Goal: Information Seeking & Learning: Check status

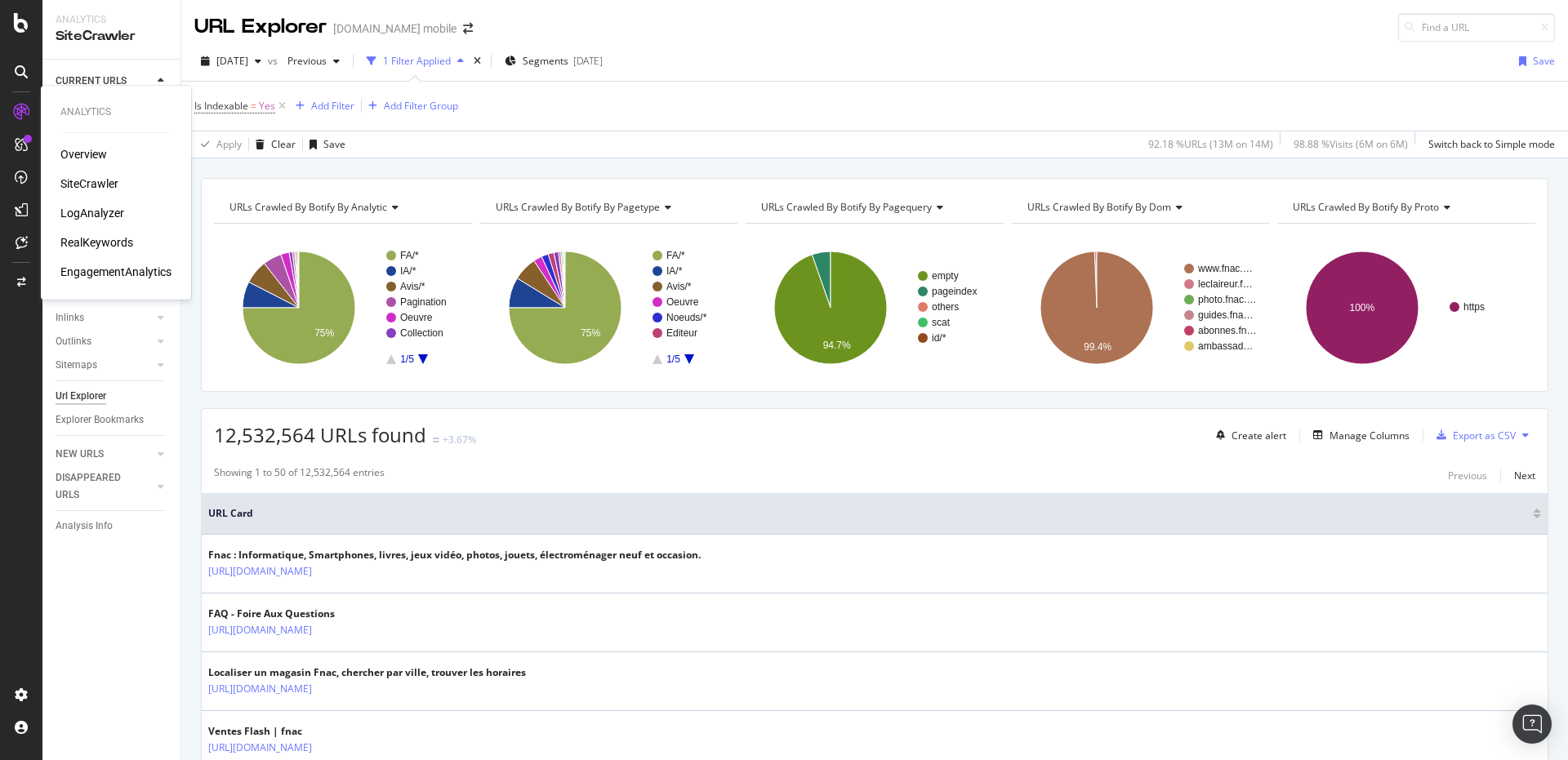
click at [85, 242] on div "RealKeywords" at bounding box center [96, 242] width 73 height 16
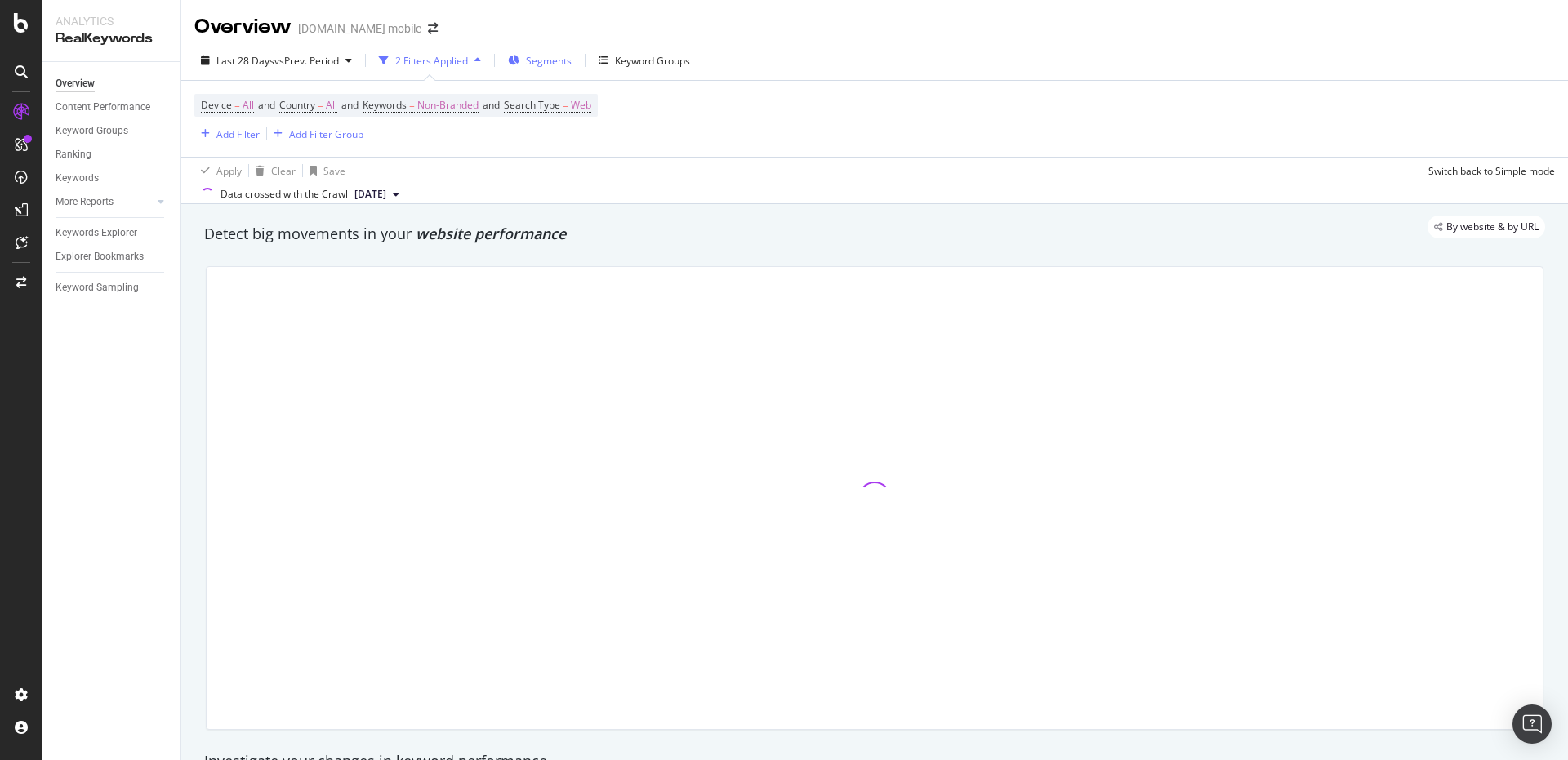
click at [555, 63] on span "Segments" at bounding box center [549, 60] width 45 height 14
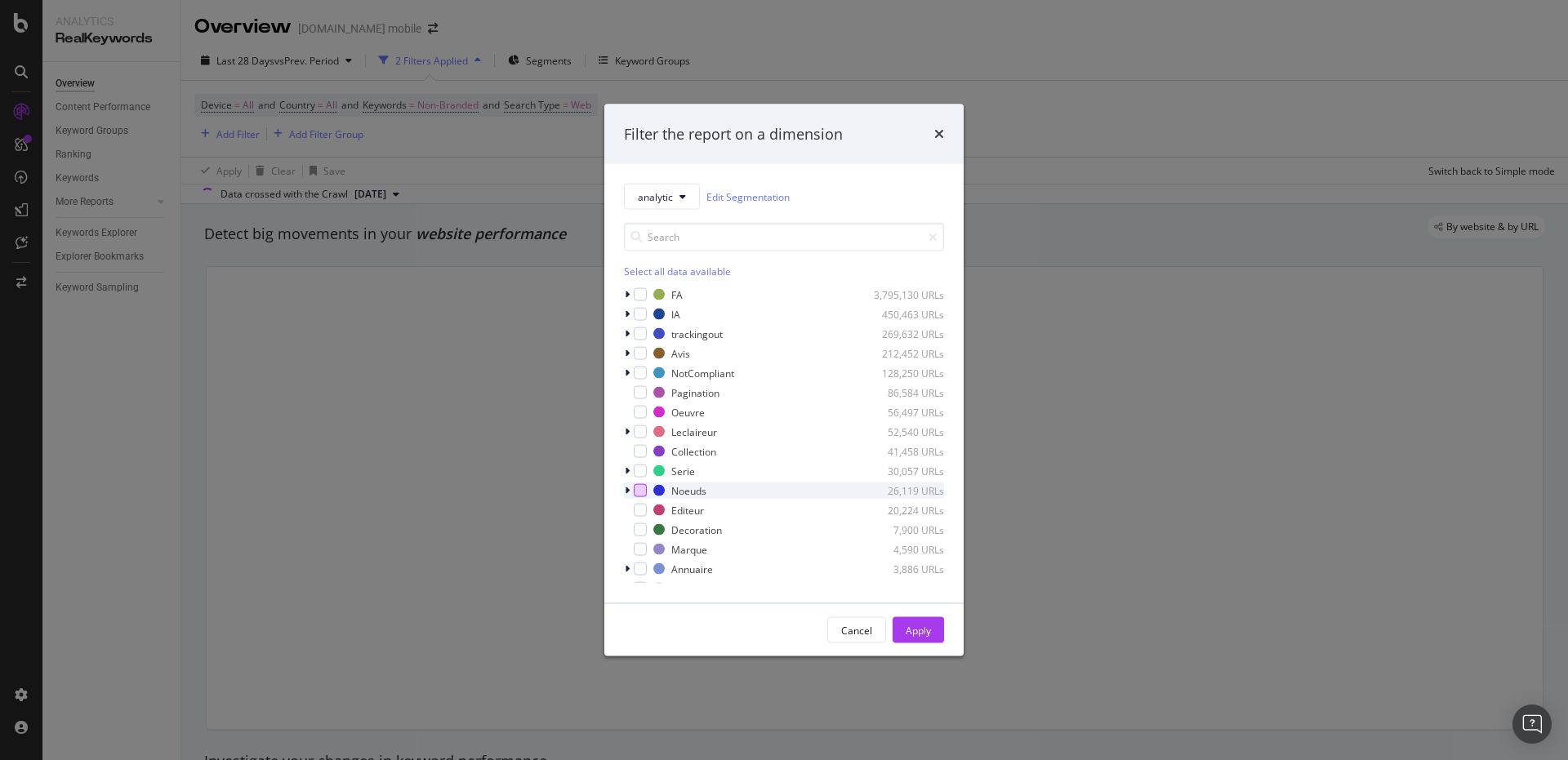
click at [640, 488] on div "modal" at bounding box center [640, 491] width 13 height 13
click at [898, 624] on button "Apply" at bounding box center [918, 630] width 51 height 26
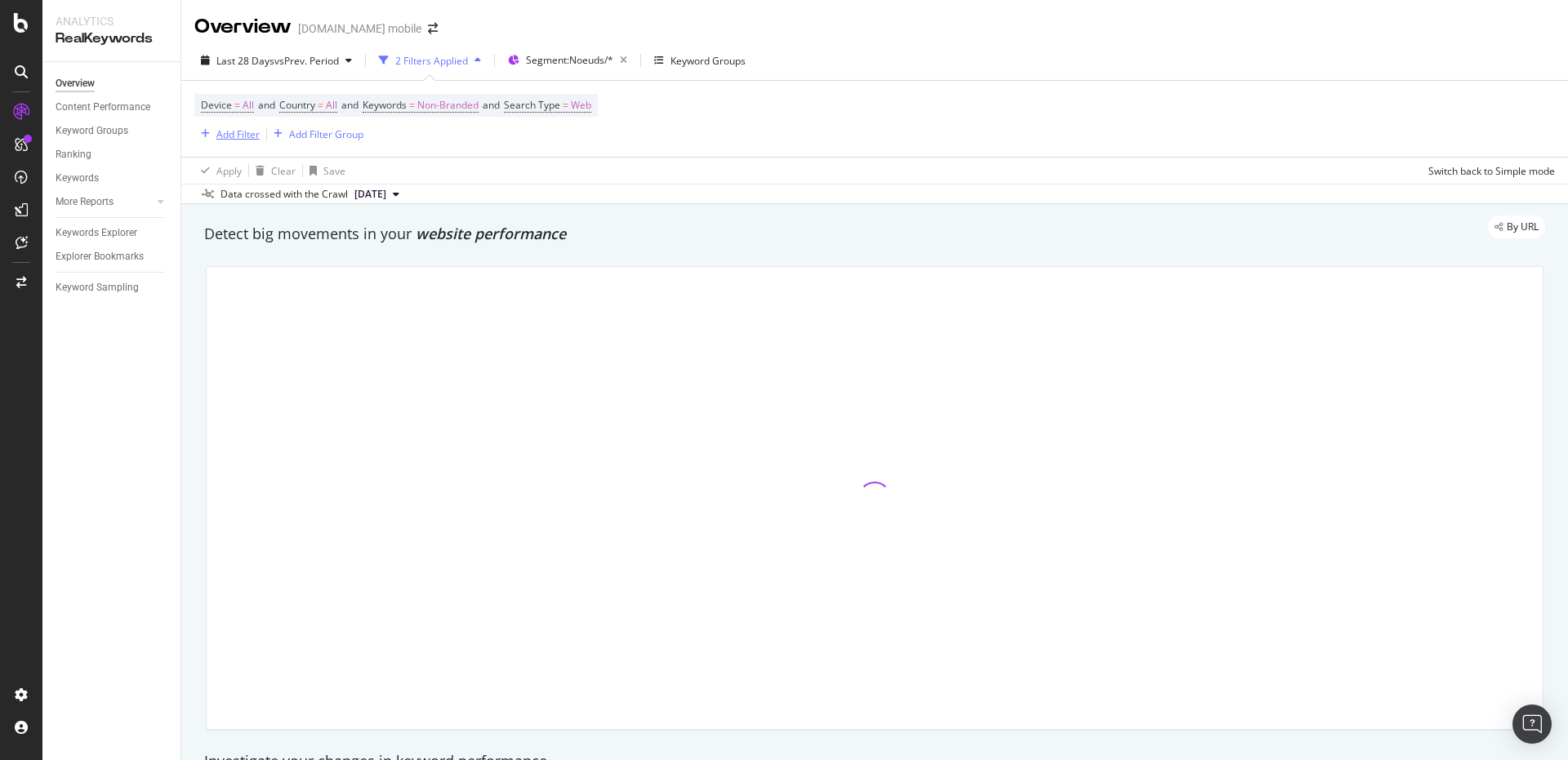
click at [243, 137] on div "Add Filter" at bounding box center [238, 134] width 44 height 14
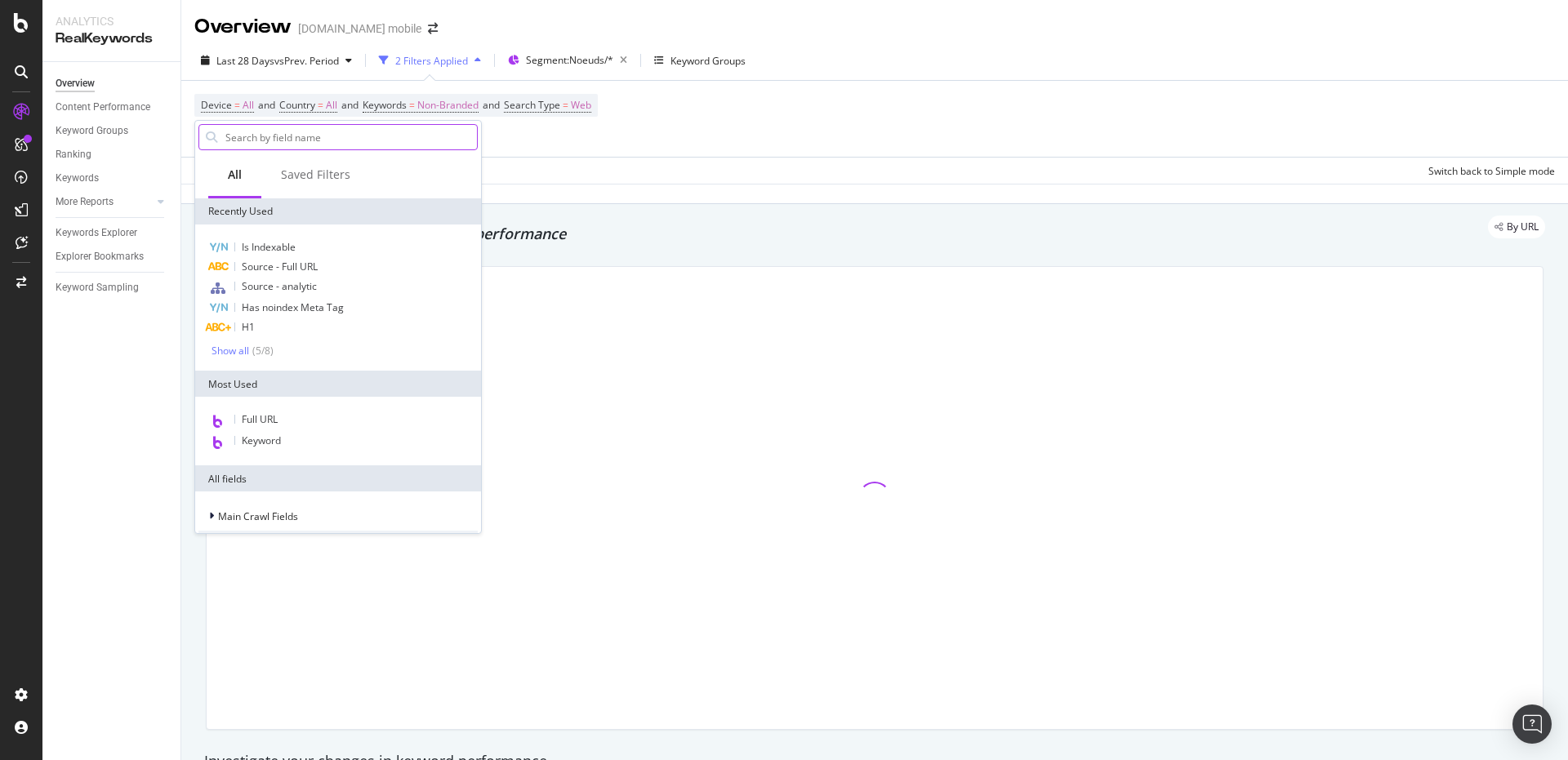
click at [373, 147] on input "text" at bounding box center [351, 137] width 253 height 25
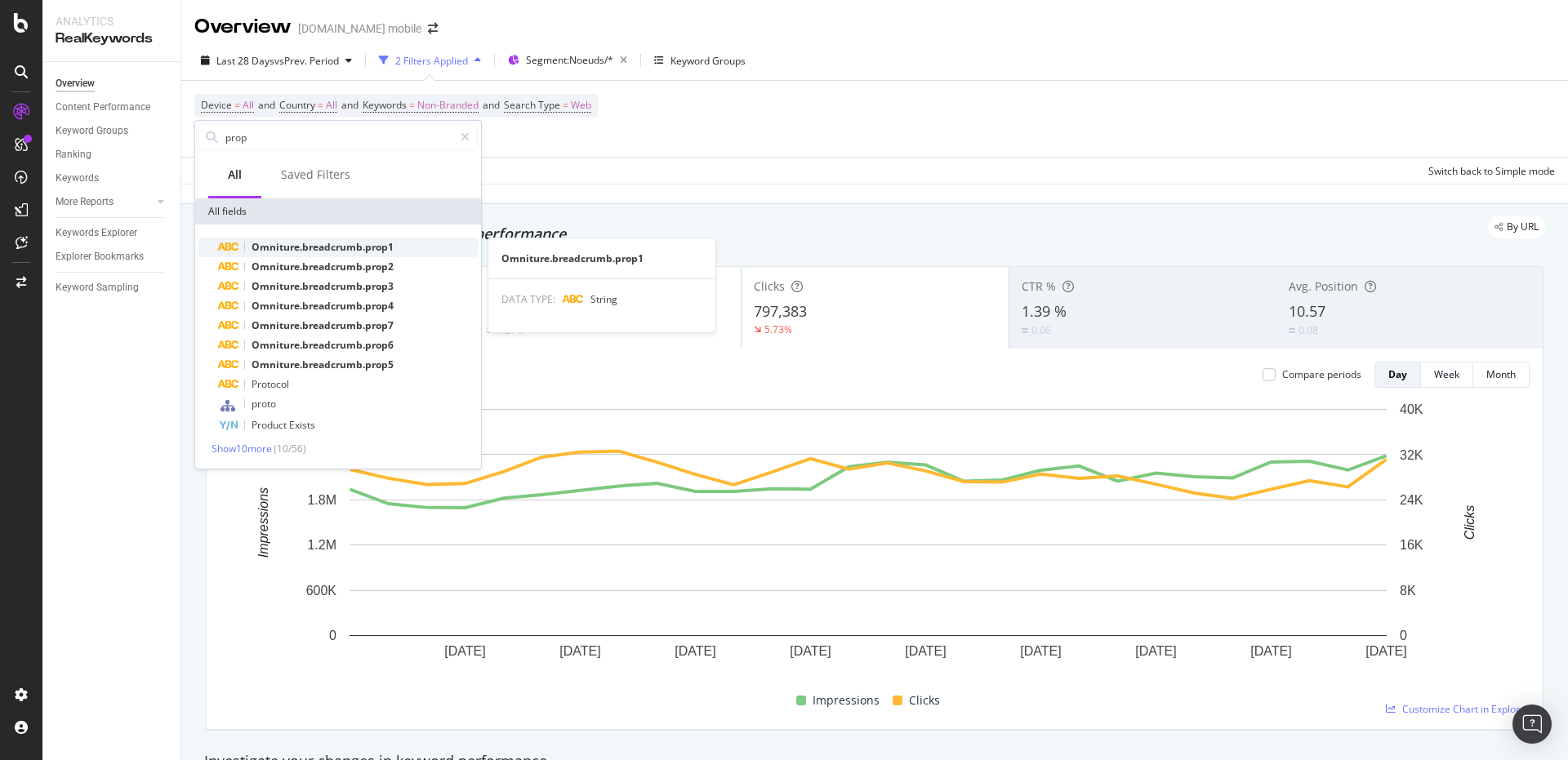
type input "prop"
click at [321, 242] on span "Omniture.breadcrumb.prop1" at bounding box center [322, 247] width 142 height 14
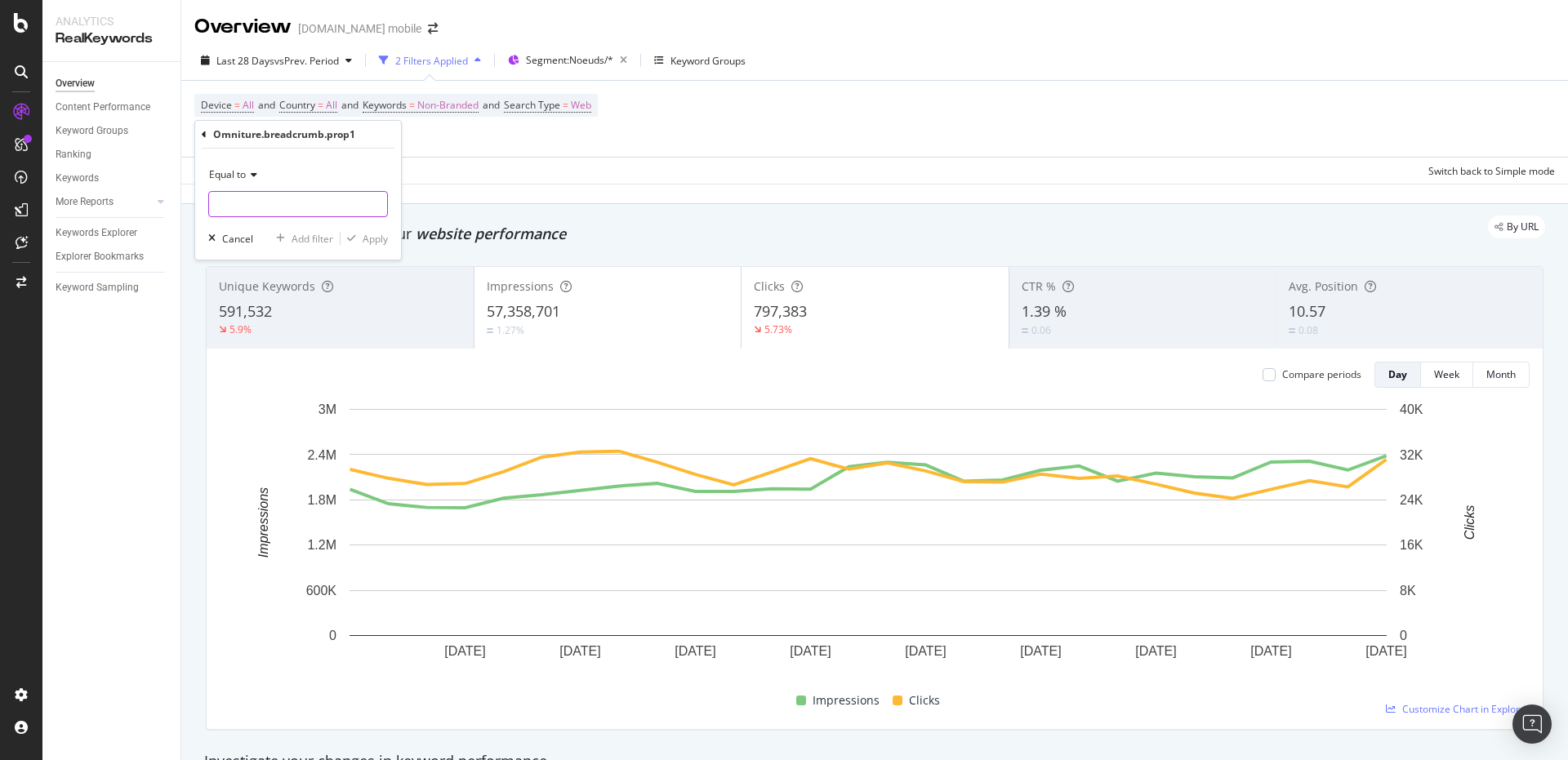
click at [279, 200] on input "text" at bounding box center [298, 204] width 178 height 26
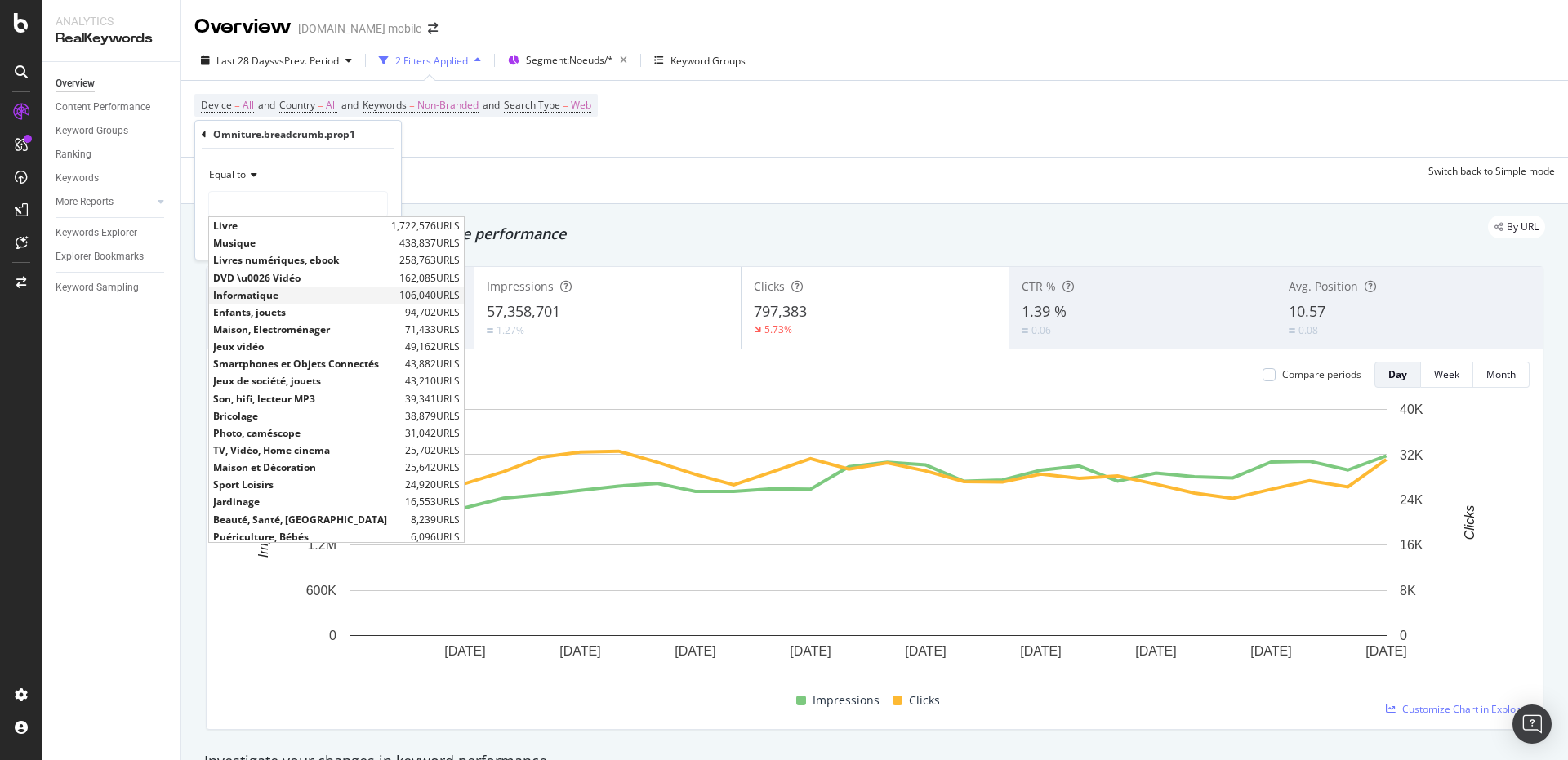
click at [260, 299] on span "Informatique" at bounding box center [304, 295] width 183 height 14
type input "Informatique"
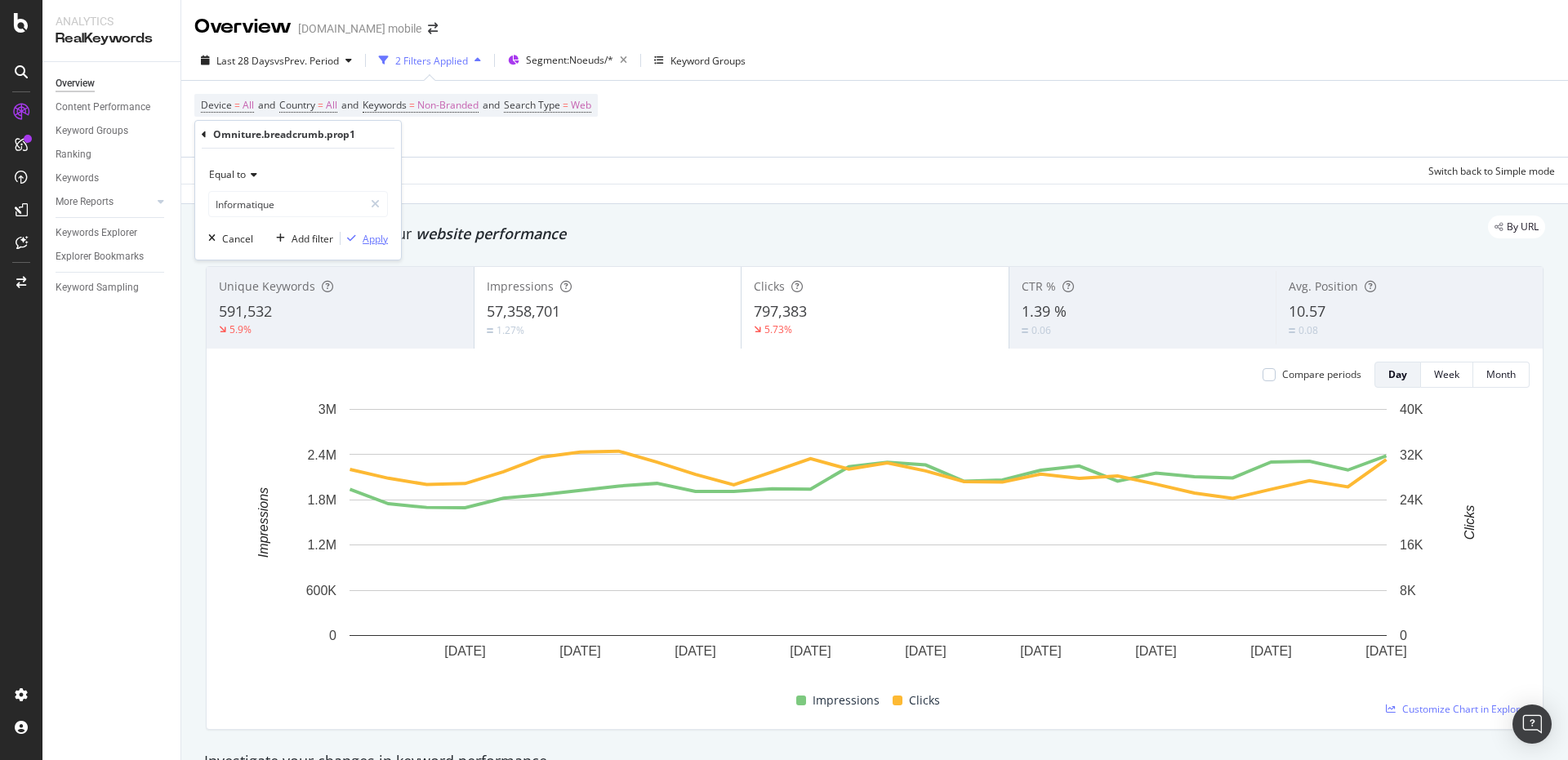
click at [362, 234] on div "Apply" at bounding box center [375, 238] width 26 height 14
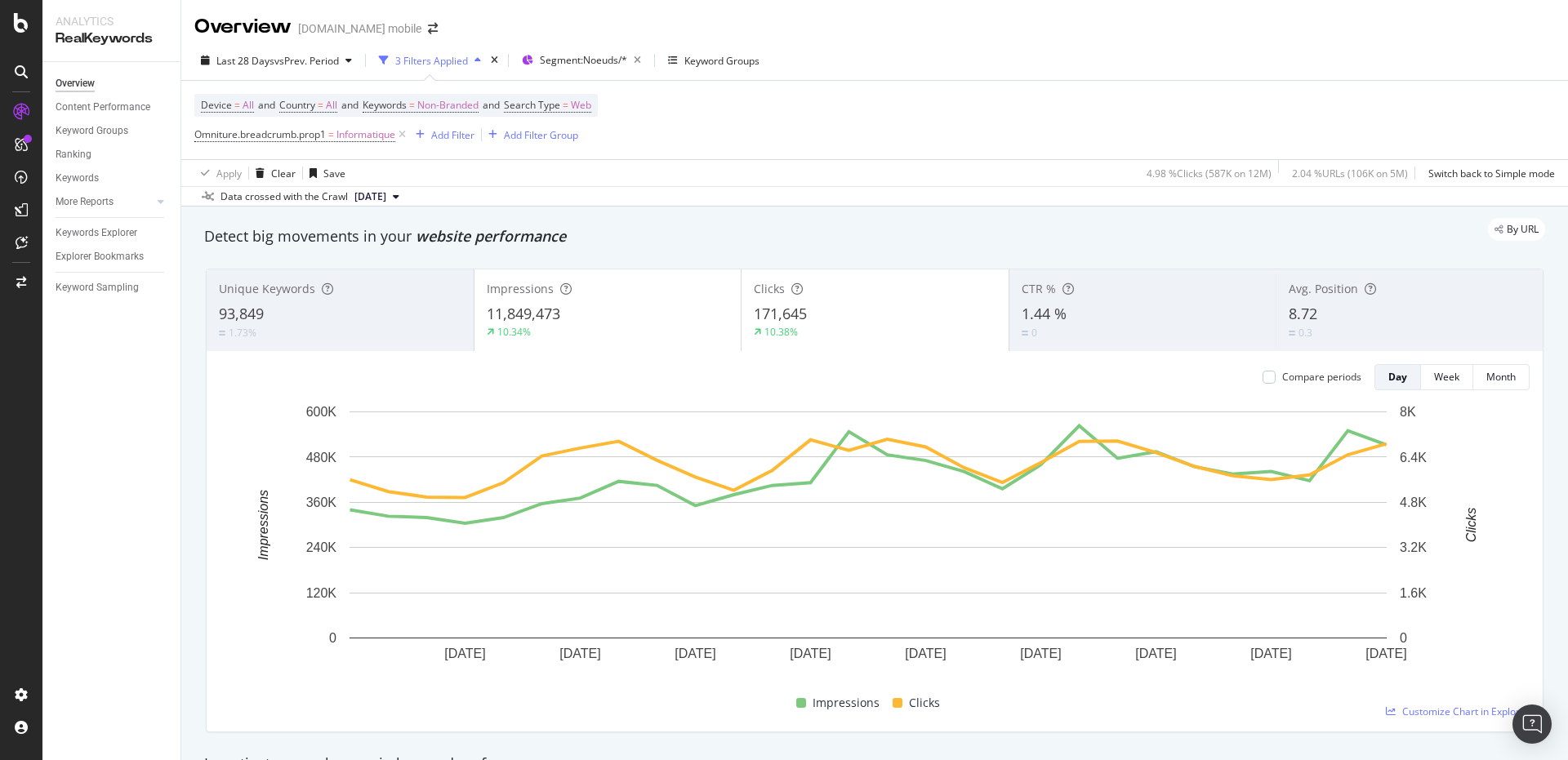
click at [334, 237] on div "By URL" at bounding box center [866, 230] width 1357 height 23
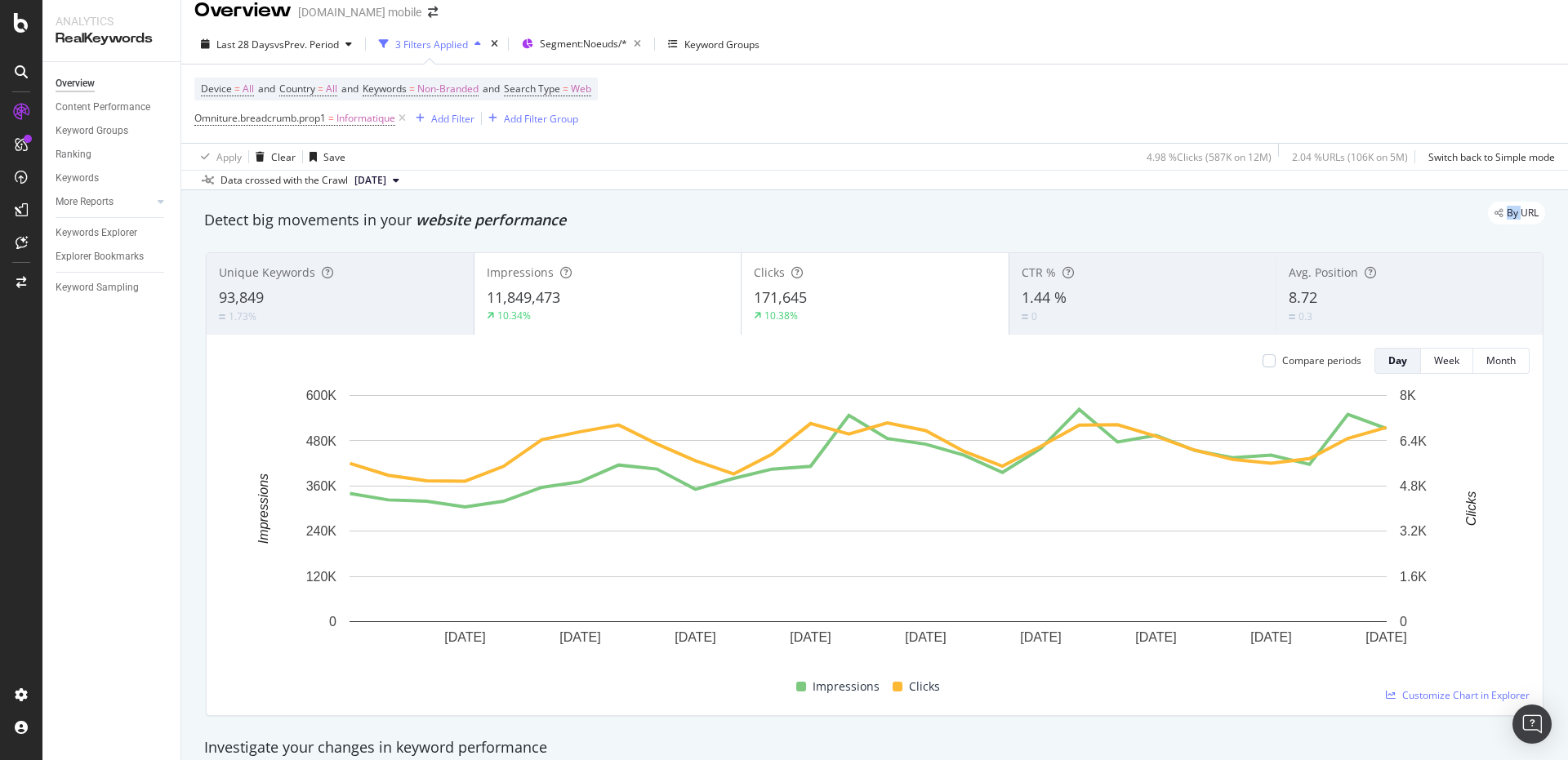
scroll to position [19, 0]
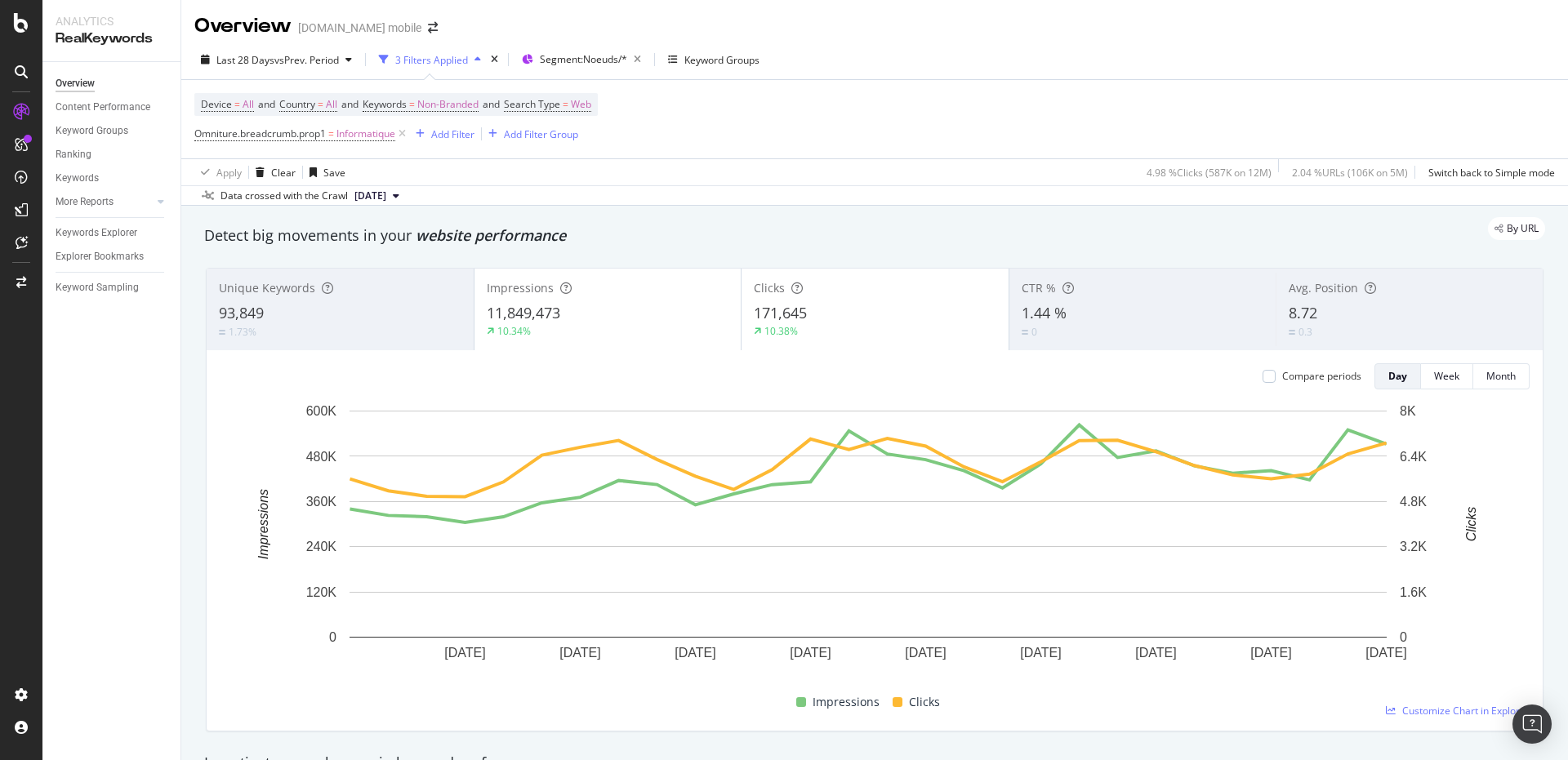
scroll to position [0, 0]
click at [81, 158] on div "Ranking" at bounding box center [74, 155] width 36 height 17
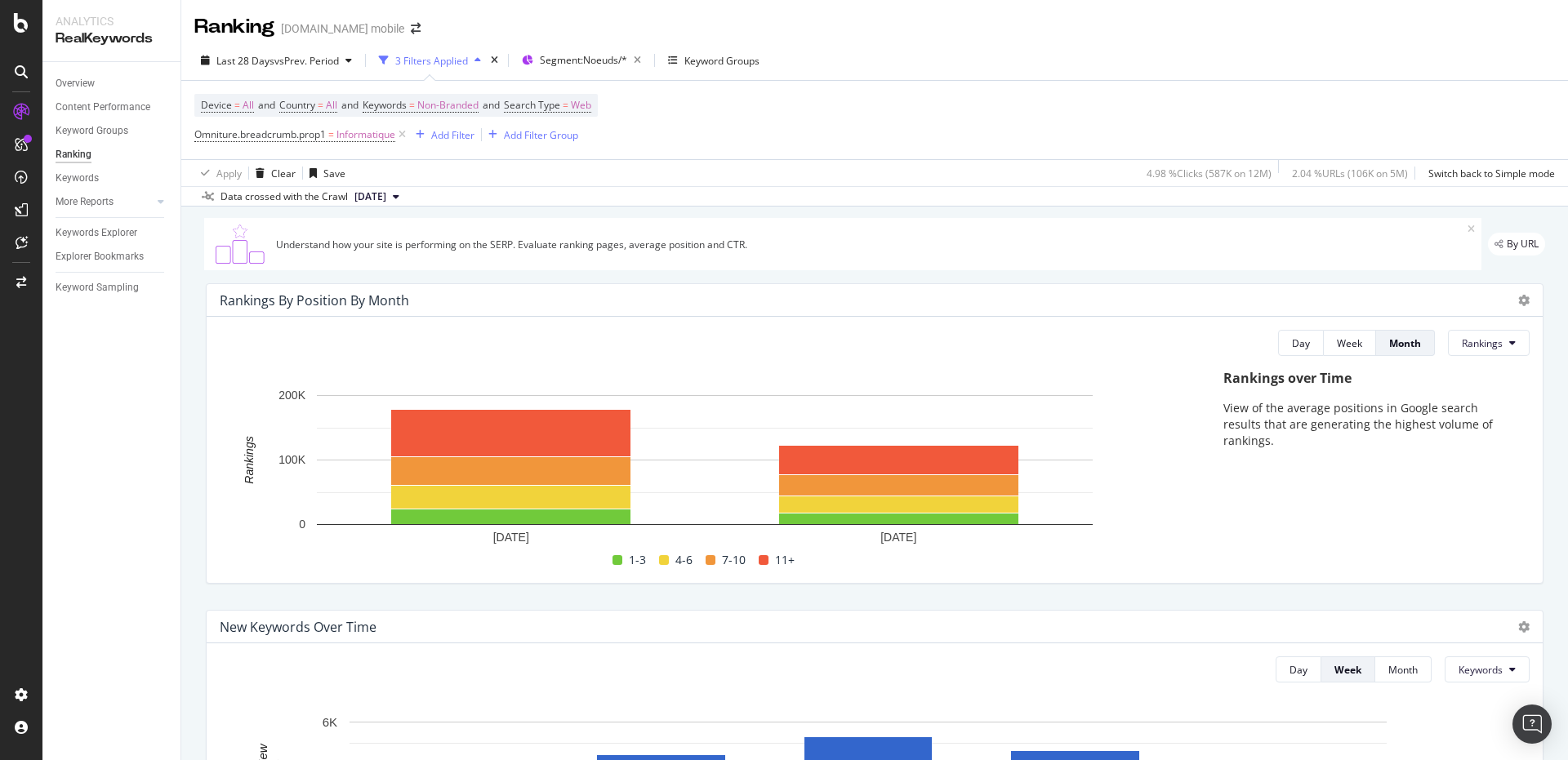
click at [509, 585] on div "Rankings By Position By Month Day Week Month Rankings Hold CTRL while clicking …" at bounding box center [874, 433] width 1357 height 326
click at [263, 54] on span "Last 28 Days" at bounding box center [245, 60] width 58 height 14
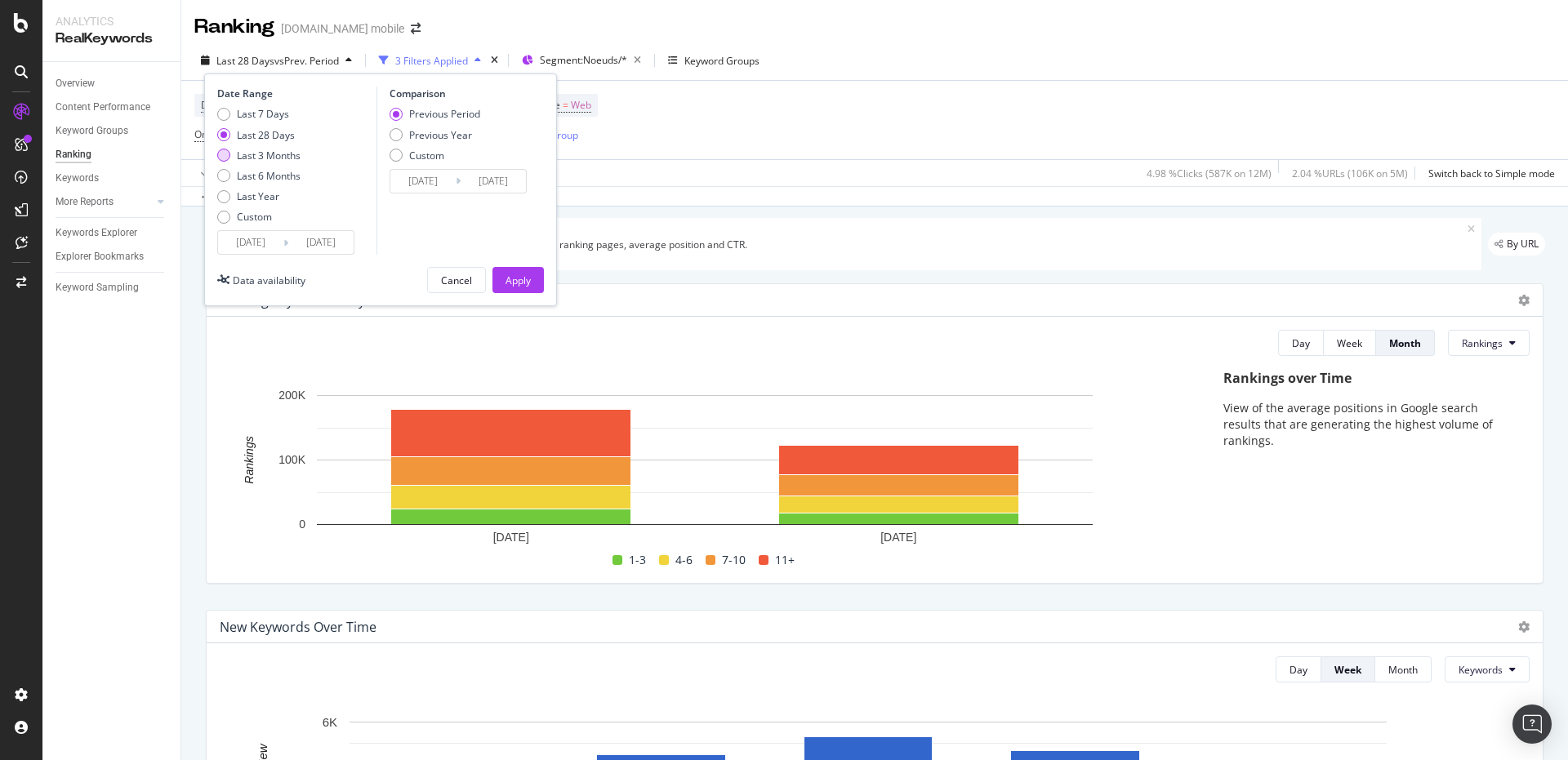
click at [245, 159] on div "Last 3 Months" at bounding box center [268, 155] width 63 height 14
type input "[DATE]"
click at [518, 280] on div "Apply" at bounding box center [518, 280] width 26 height 14
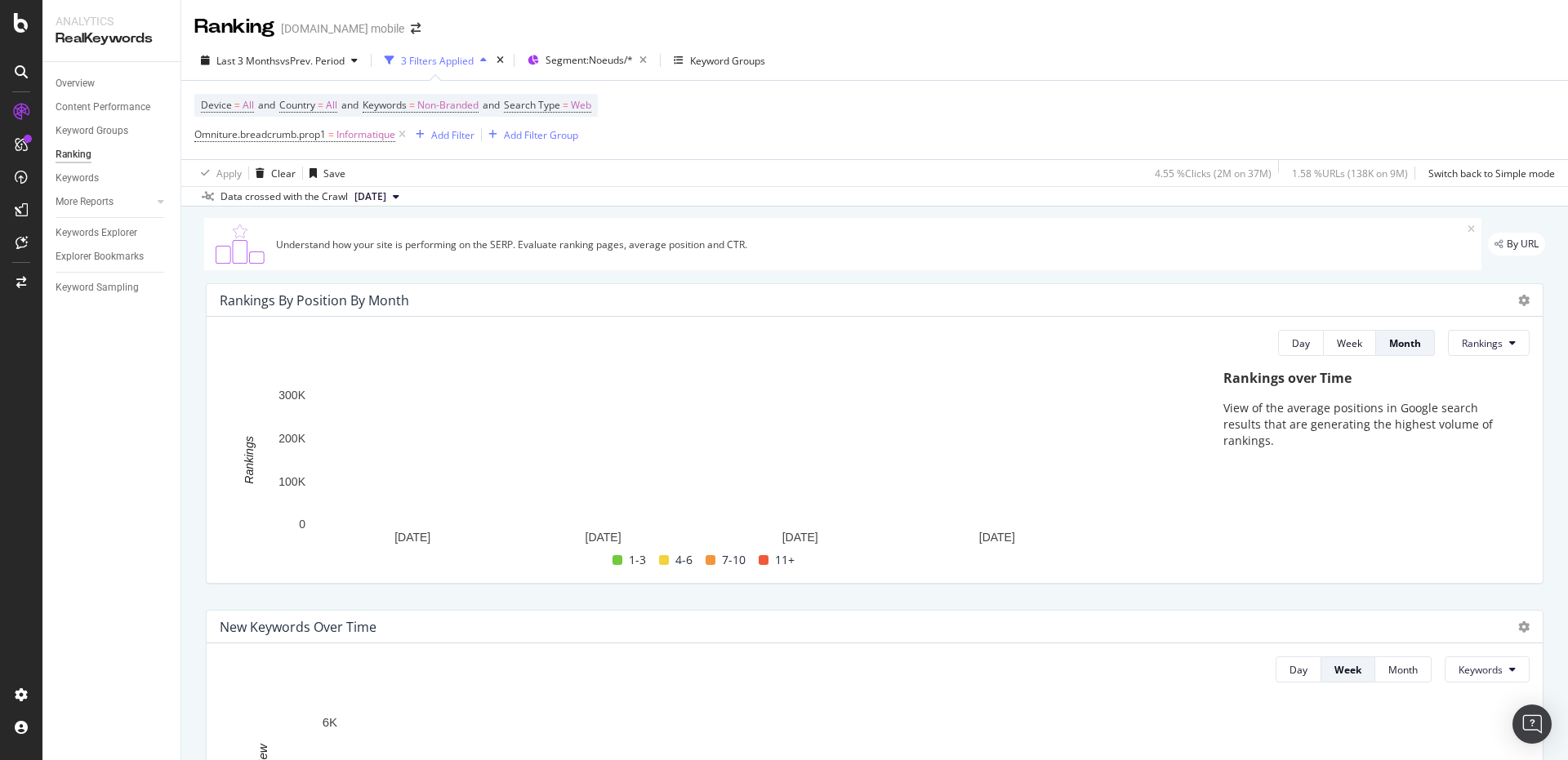
scroll to position [23, 0]
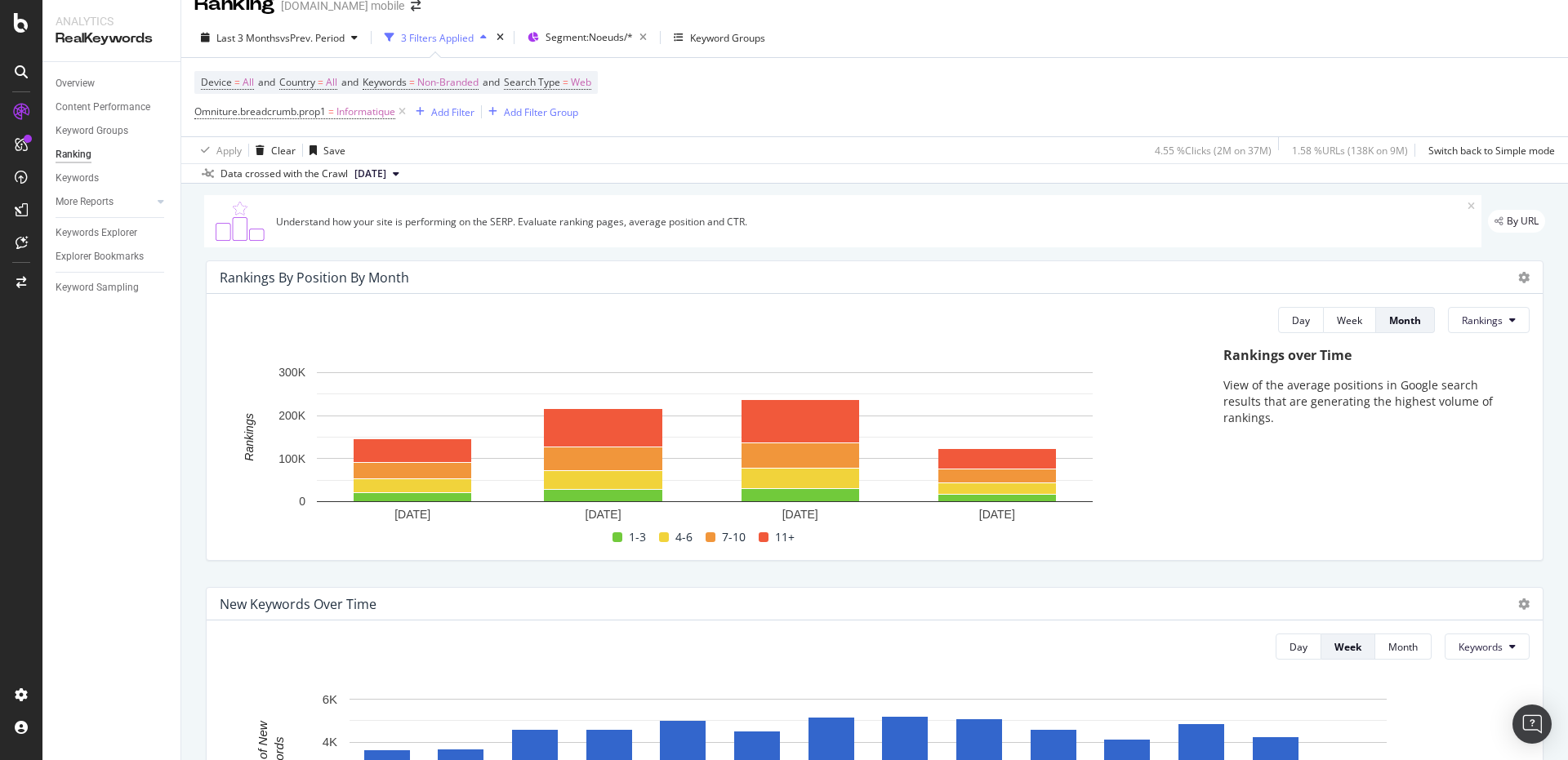
click at [96, 636] on div "Overview Content Performance Keyword Groups Ranking Keywords More Reports Count…" at bounding box center [112, 411] width 138 height 698
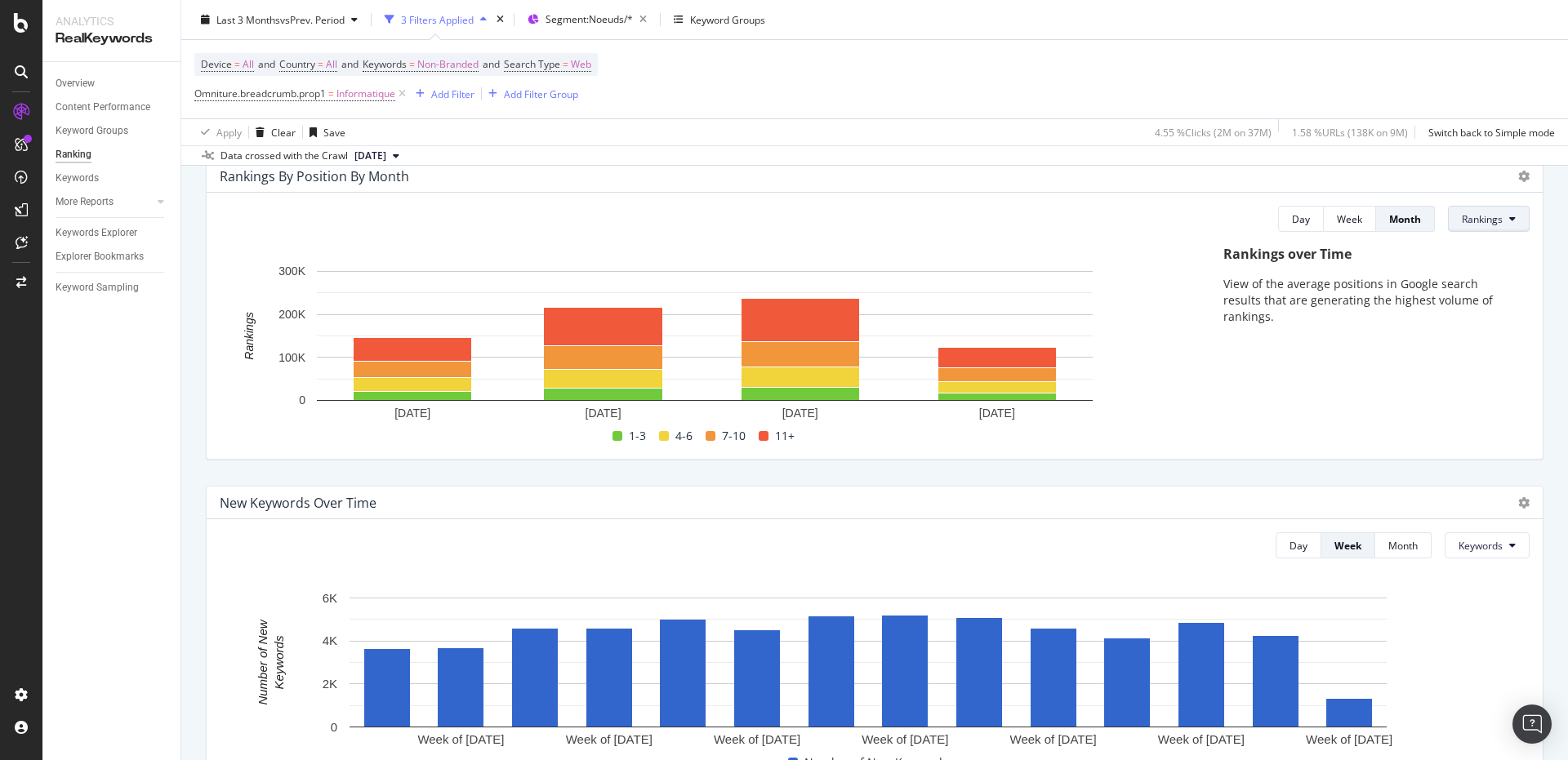
click at [1464, 211] on button "Rankings" at bounding box center [1489, 219] width 81 height 26
click at [1470, 286] on span "Clicks" at bounding box center [1478, 282] width 61 height 15
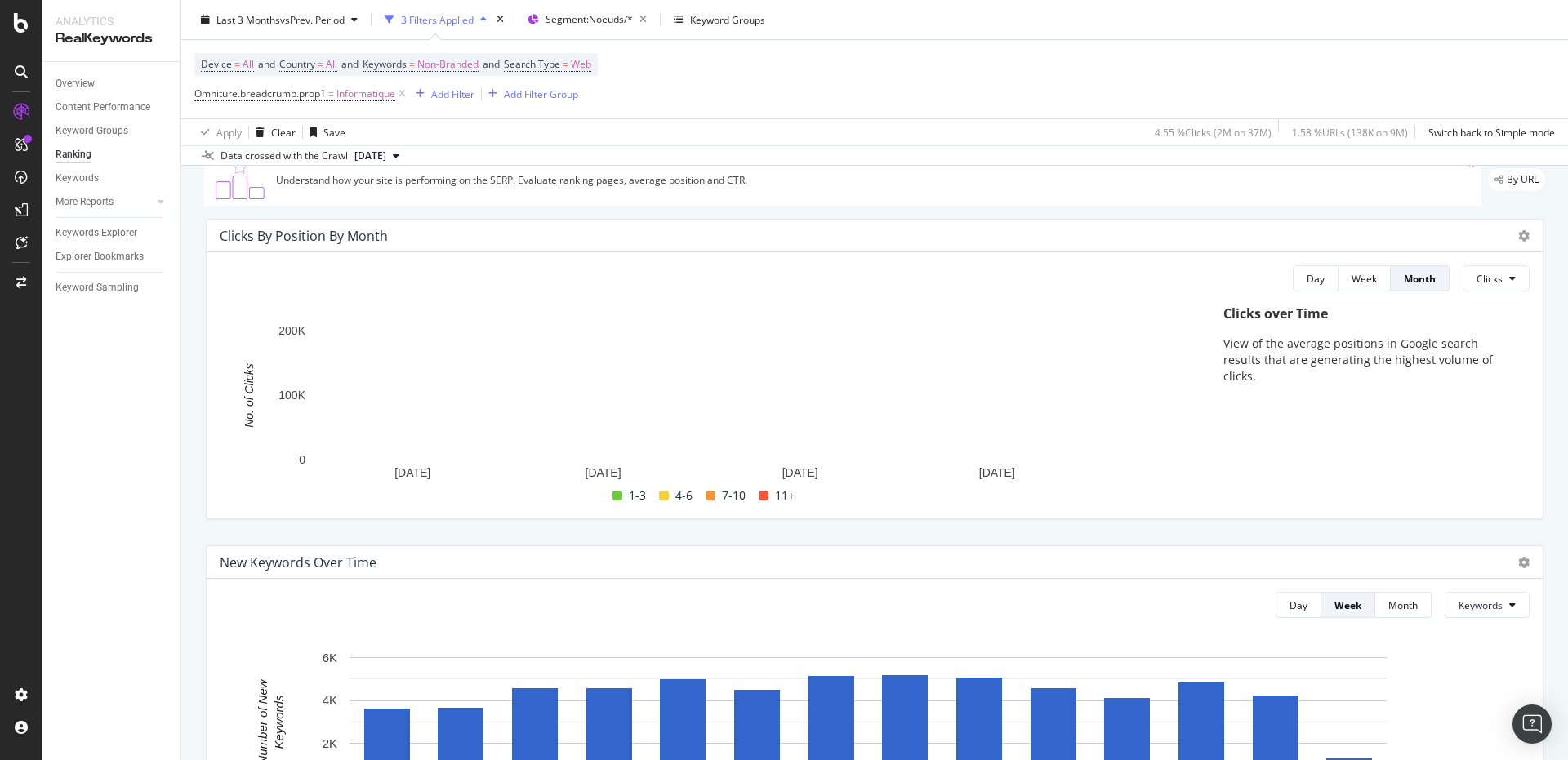
scroll to position [62, 0]
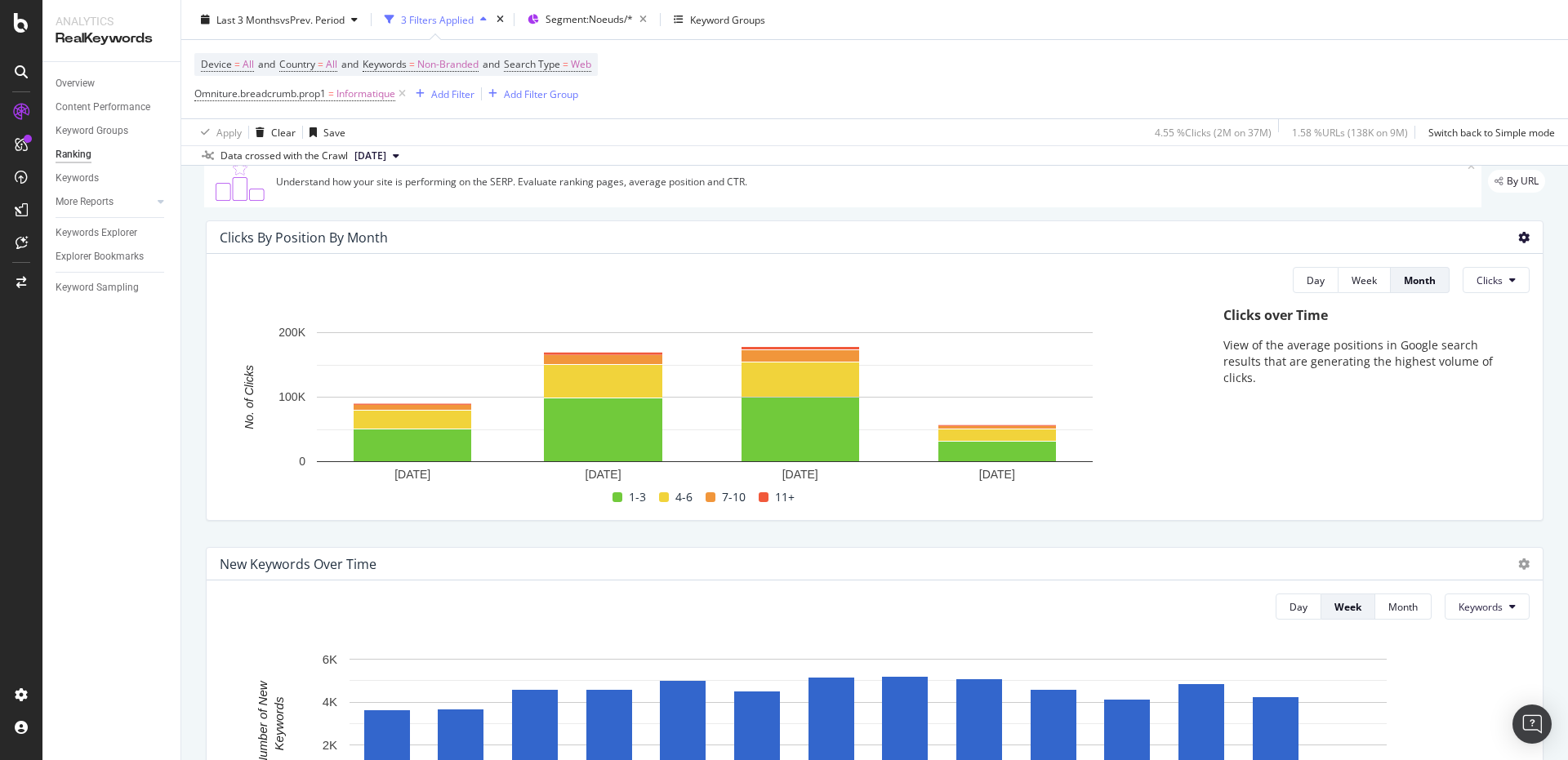
click at [1518, 233] on icon at bounding box center [1524, 237] width 11 height 11
click at [1039, 242] on div "Clicks By Position By Month" at bounding box center [861, 237] width 1282 height 16
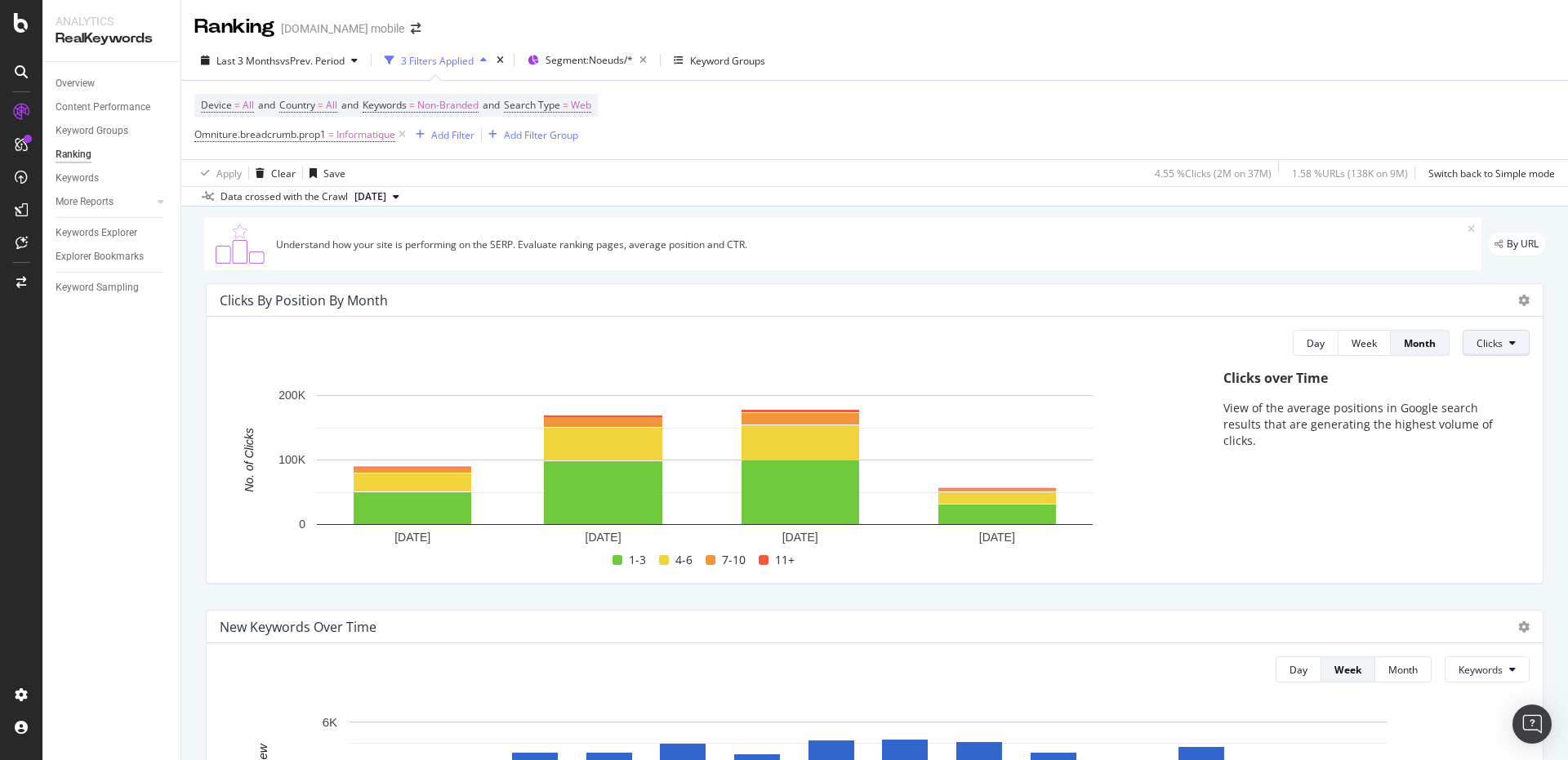
click at [1481, 340] on span "Clicks" at bounding box center [1490, 343] width 26 height 14
click at [1483, 380] on span "Rankings" at bounding box center [1494, 375] width 61 height 15
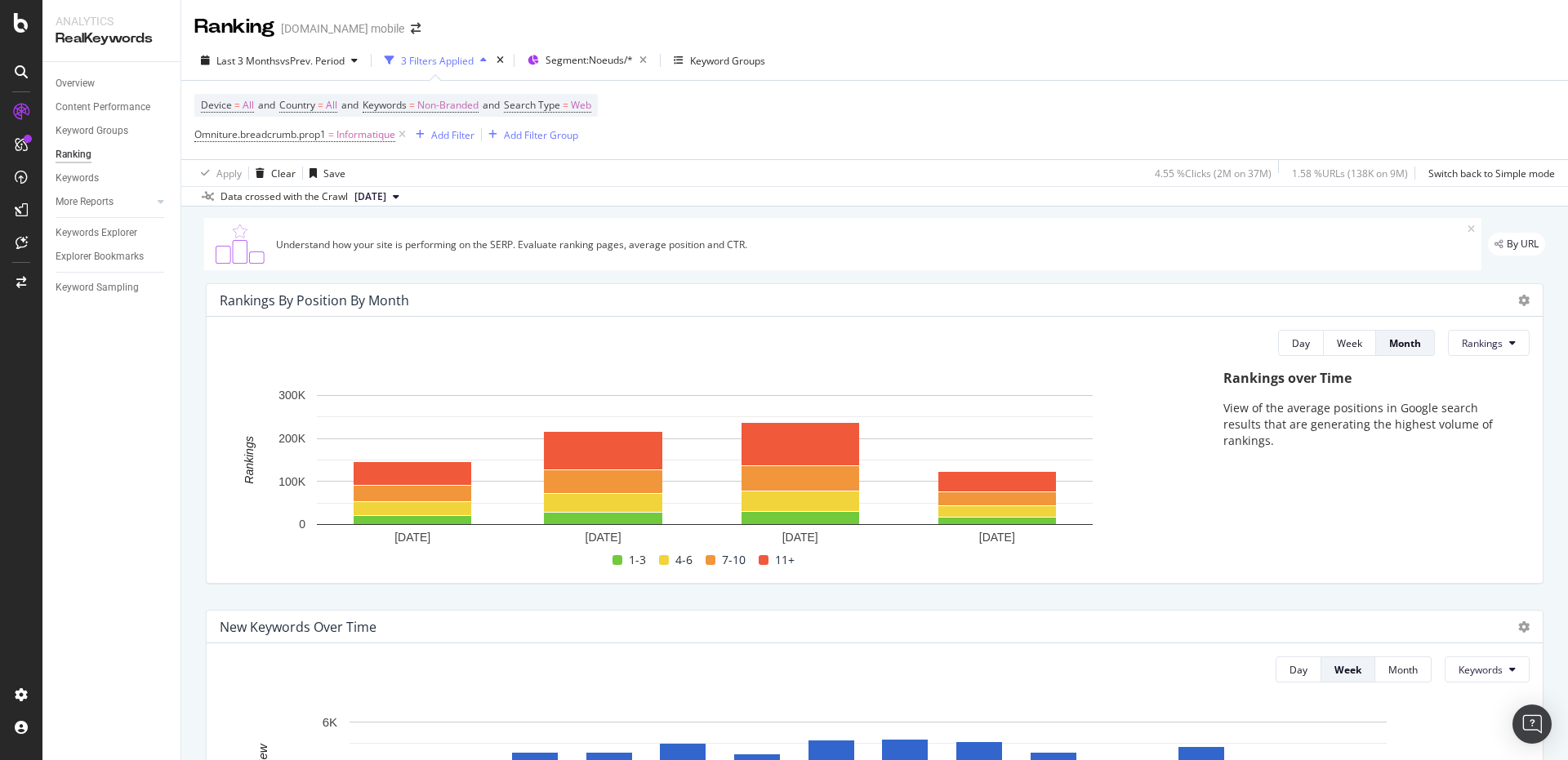
click at [1341, 283] on div "Rankings By Position By Month Day Week Month Rankings Hold CTRL while clicking …" at bounding box center [874, 433] width 1357 height 326
click at [1386, 276] on div "Rankings By Position By Month Day Week Month Rankings Hold CTRL while clicking …" at bounding box center [874, 433] width 1357 height 326
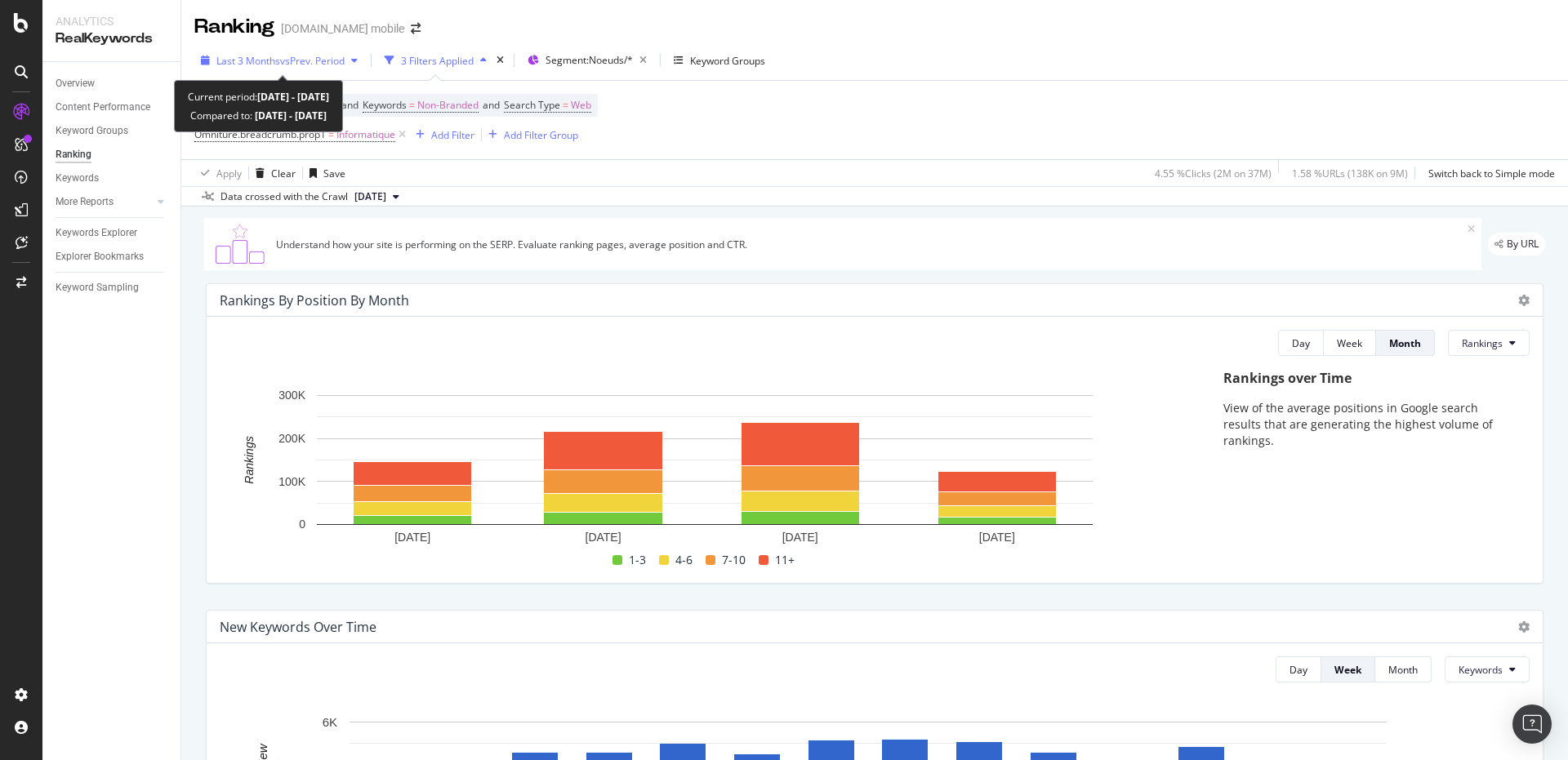
click at [235, 58] on span "Last 3 Months" at bounding box center [248, 60] width 63 height 14
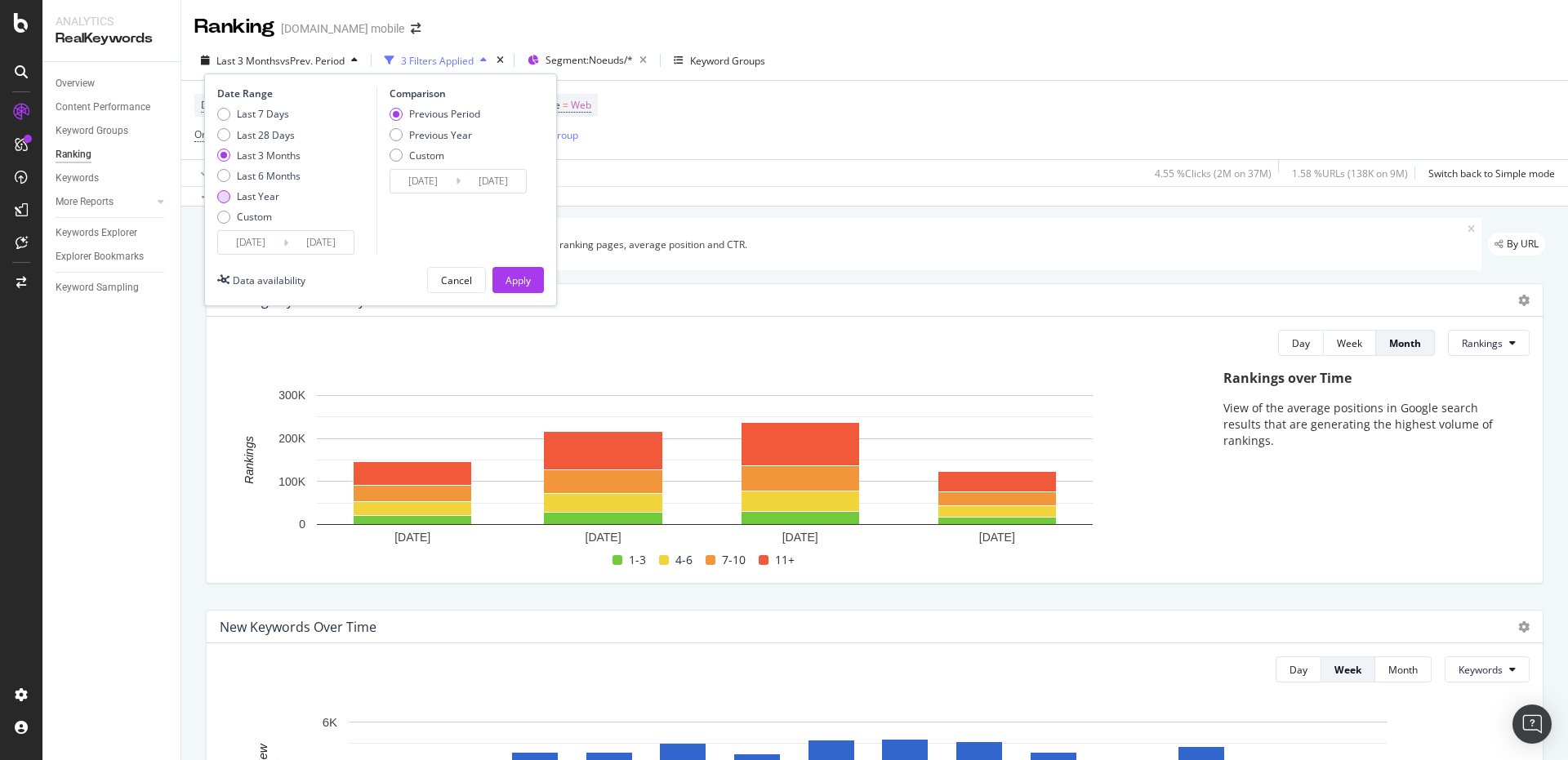
click at [256, 195] on div "Last Year" at bounding box center [257, 196] width 43 height 14
type input "[DATE]"
click at [257, 213] on div "Custom" at bounding box center [253, 216] width 35 height 14
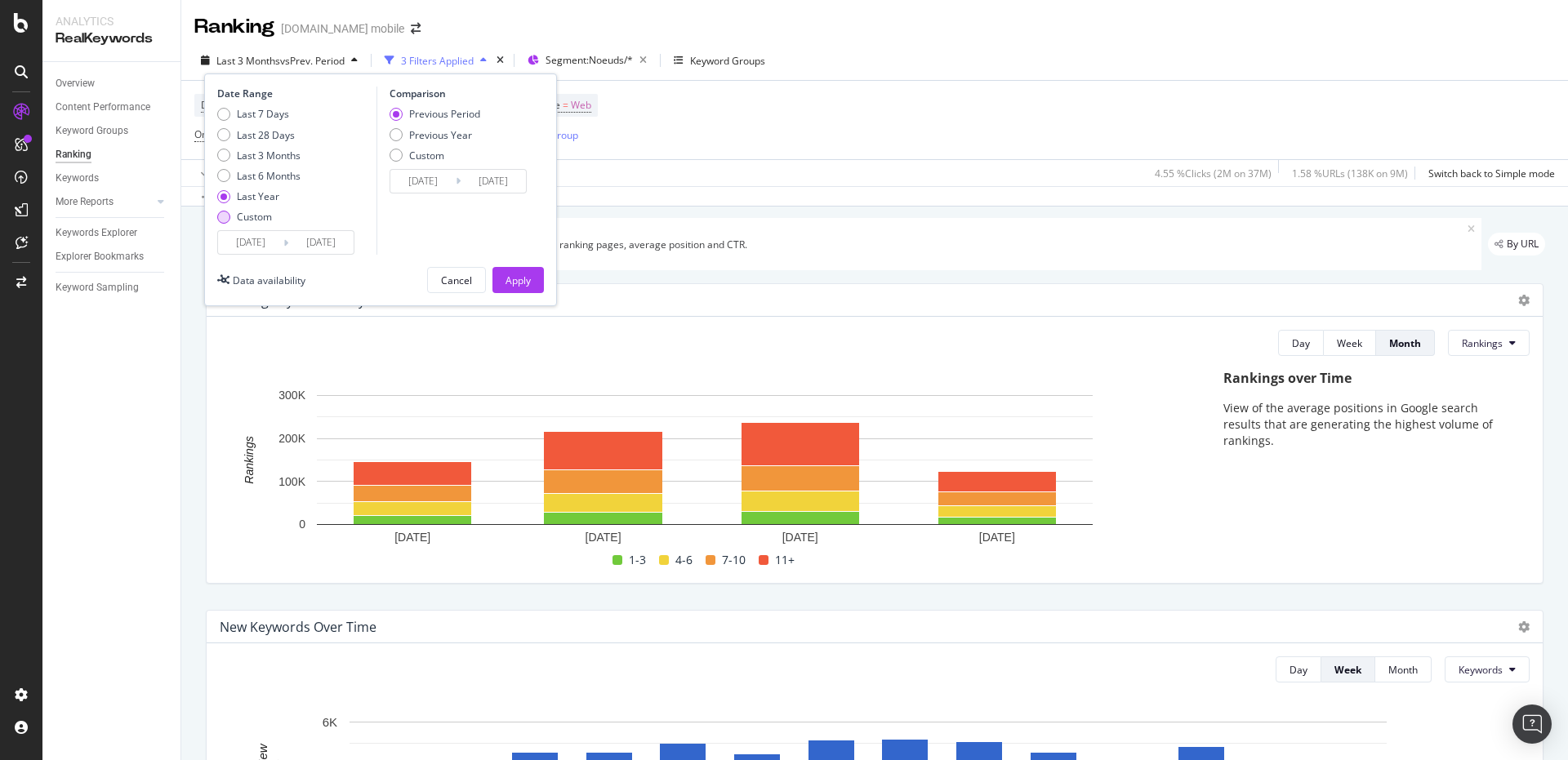
type input "[DATE]"
click at [260, 234] on input "[DATE]" at bounding box center [251, 242] width 65 height 23
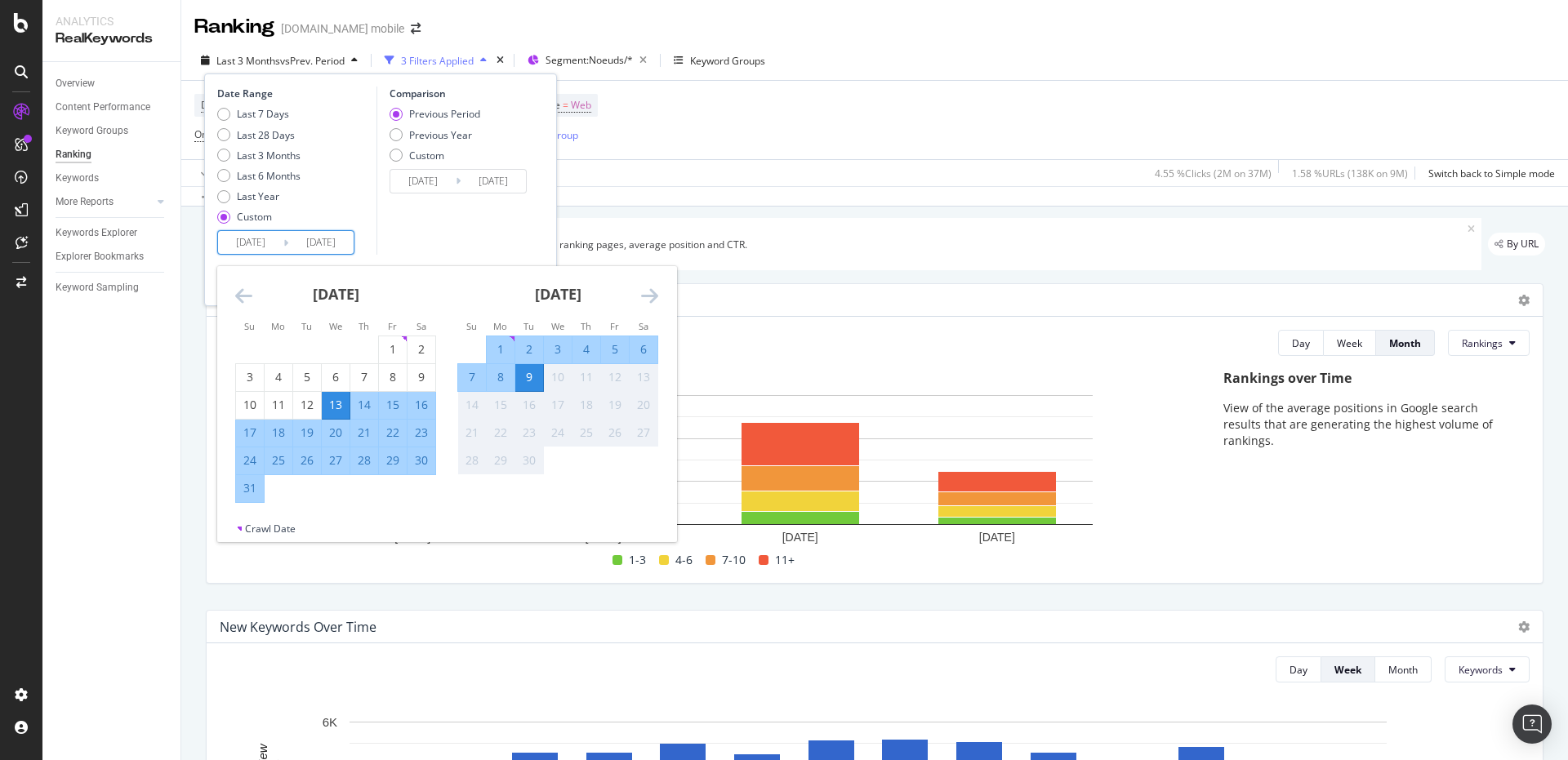
click at [245, 299] on icon "Move backward to switch to the previous month." at bounding box center [244, 295] width 17 height 20
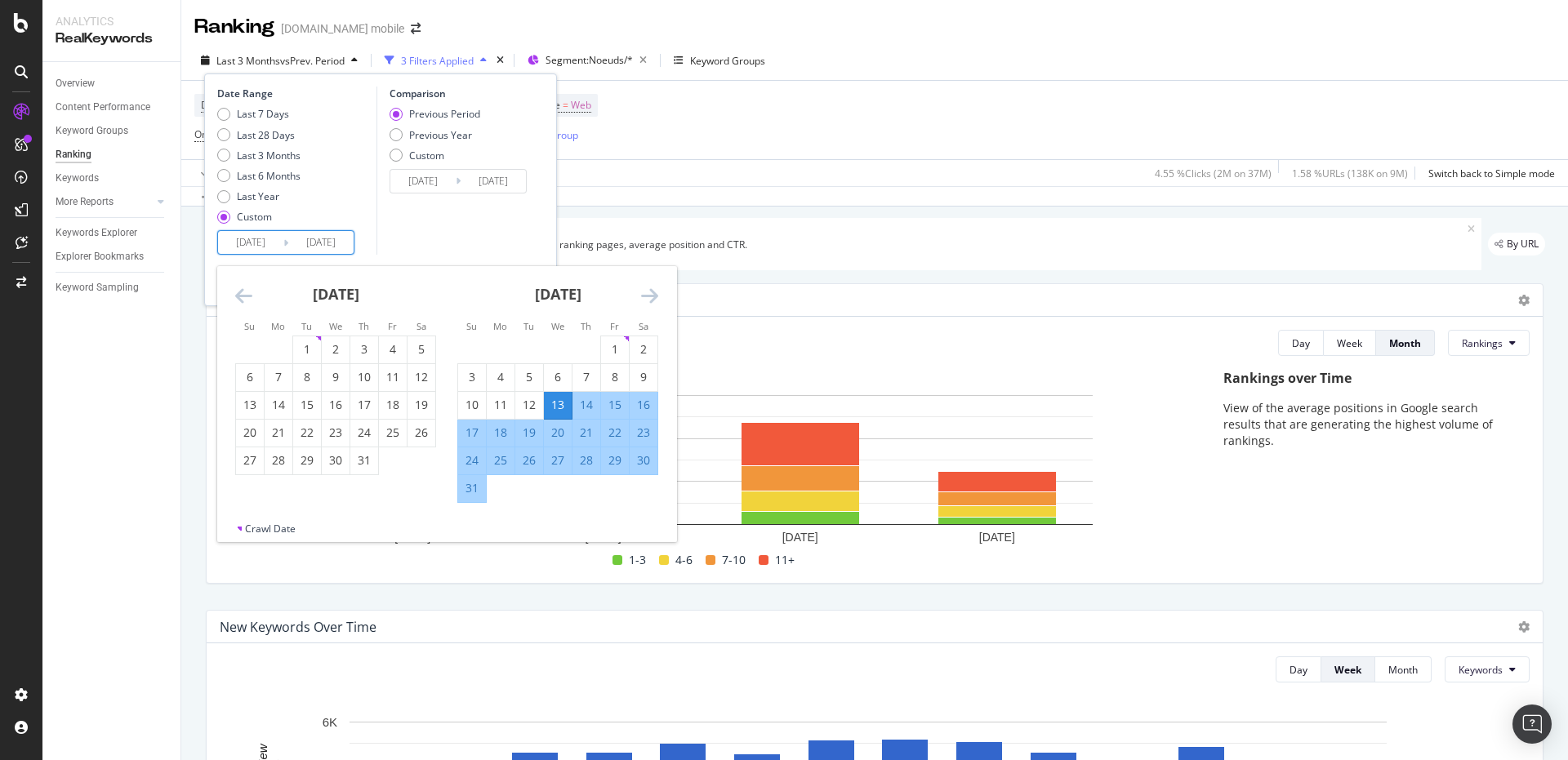
click at [245, 299] on icon "Move backward to switch to the previous month." at bounding box center [244, 295] width 17 height 20
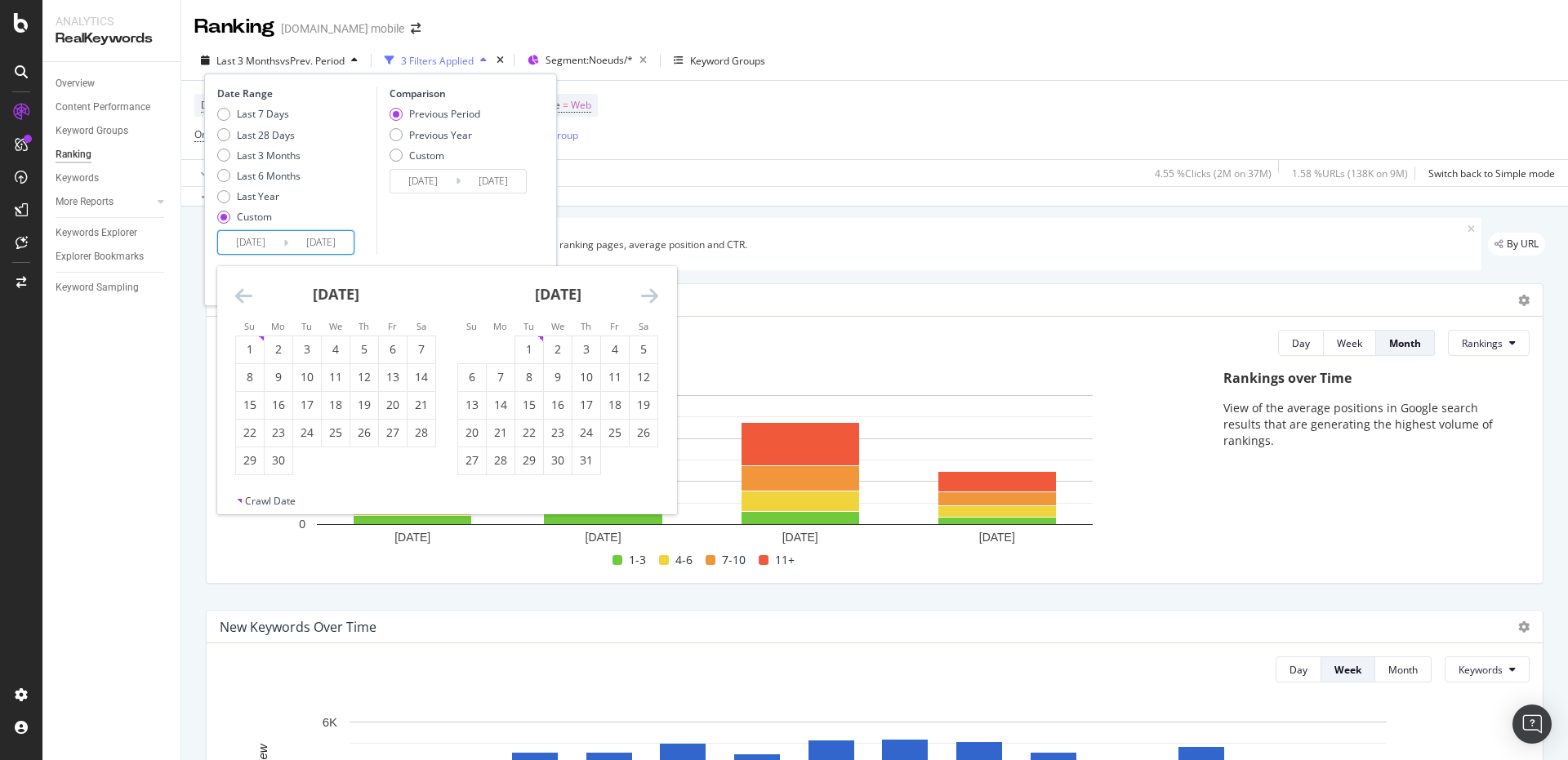
click at [245, 299] on icon "Move backward to switch to the previous month." at bounding box center [244, 295] width 17 height 20
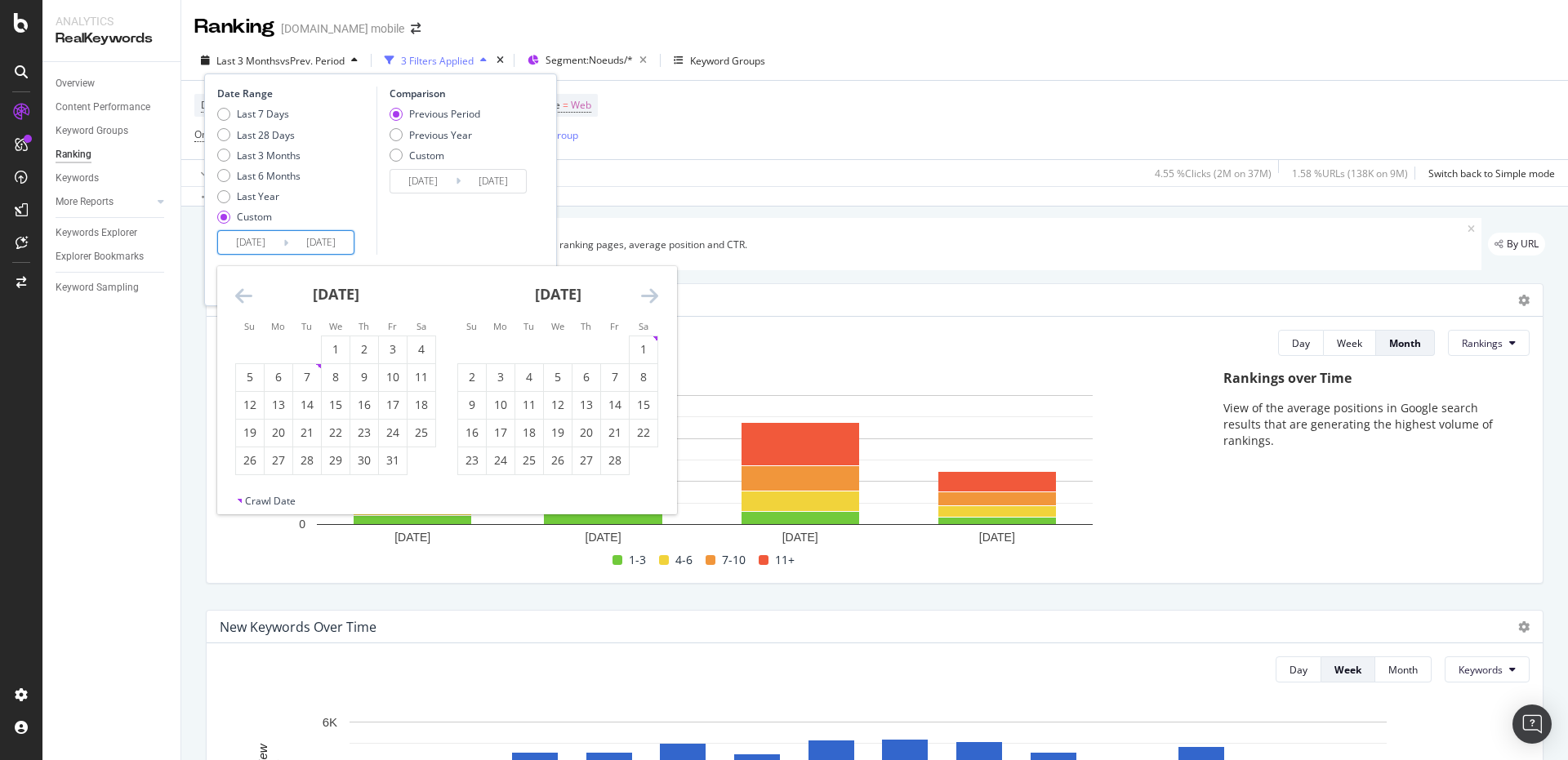
click at [245, 299] on icon "Move backward to switch to the previous month." at bounding box center [244, 295] width 17 height 20
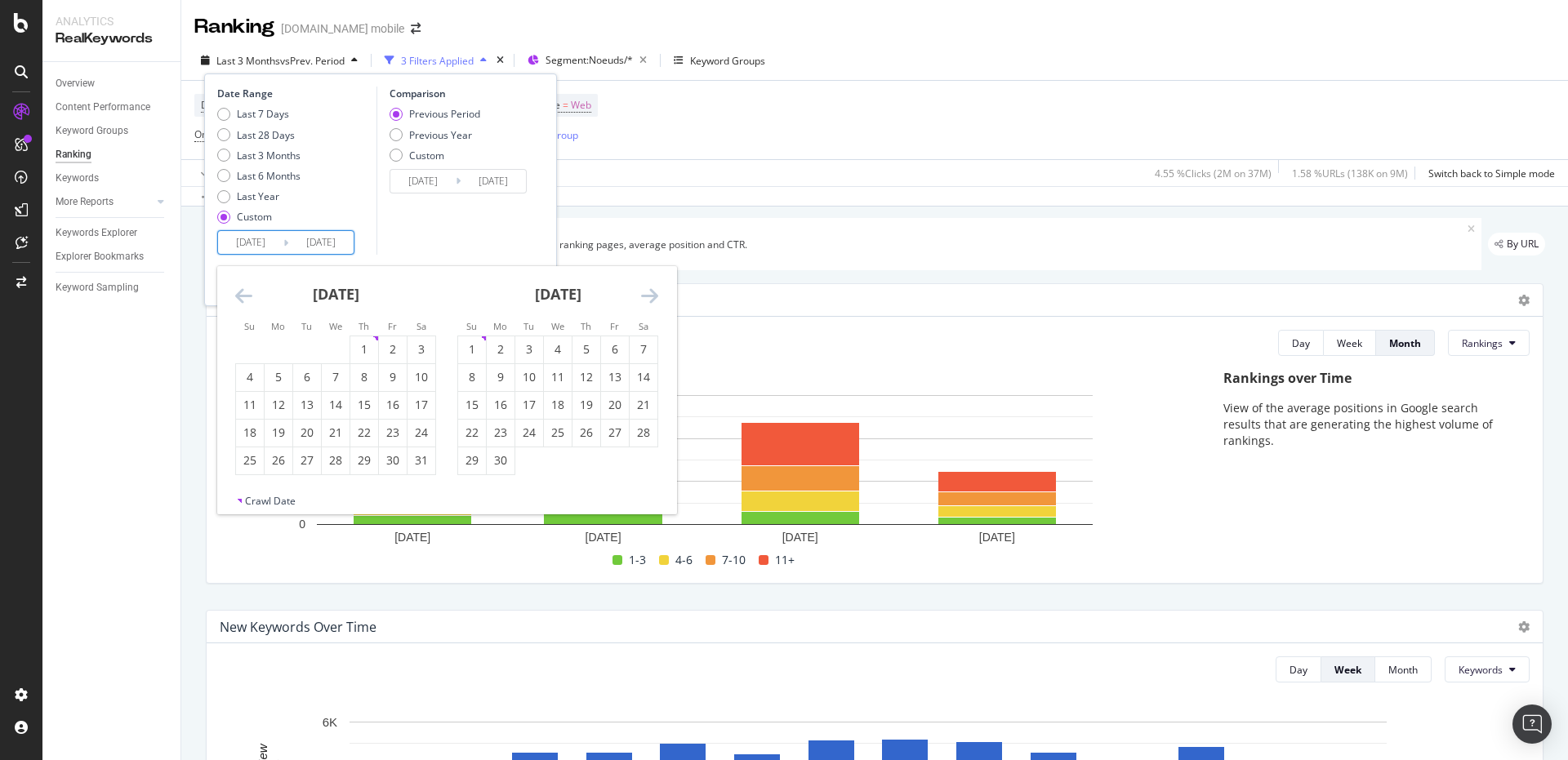
click at [245, 299] on icon "Move backward to switch to the previous month." at bounding box center [244, 295] width 17 height 20
click at [242, 309] on div "[DATE]" at bounding box center [336, 301] width 200 height 69
click at [242, 302] on icon "Move backward to switch to the previous month." at bounding box center [244, 295] width 17 height 20
click at [412, 347] on div "1" at bounding box center [421, 349] width 27 height 16
type input "[DATE]"
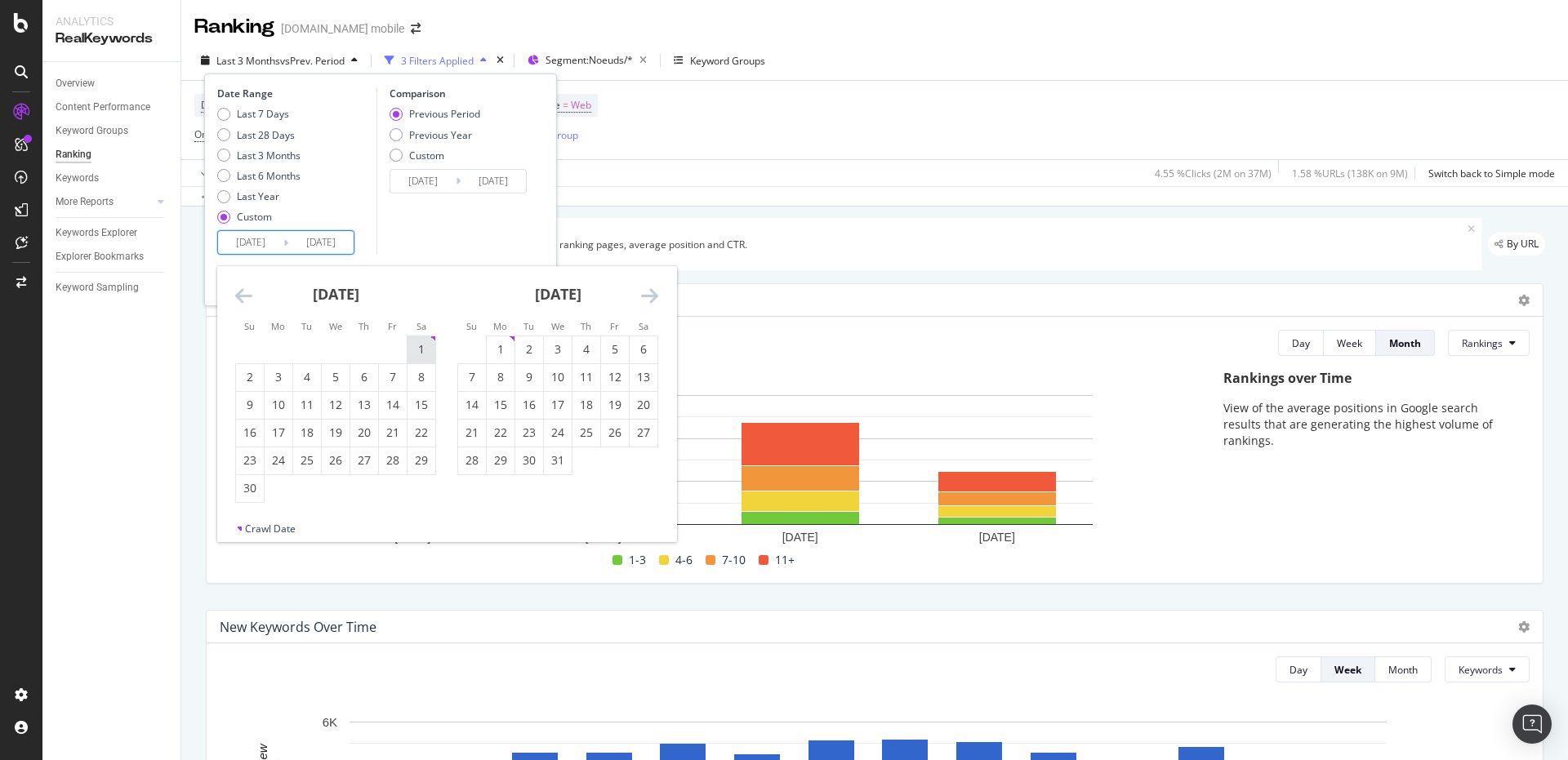
type input "[DATE]"
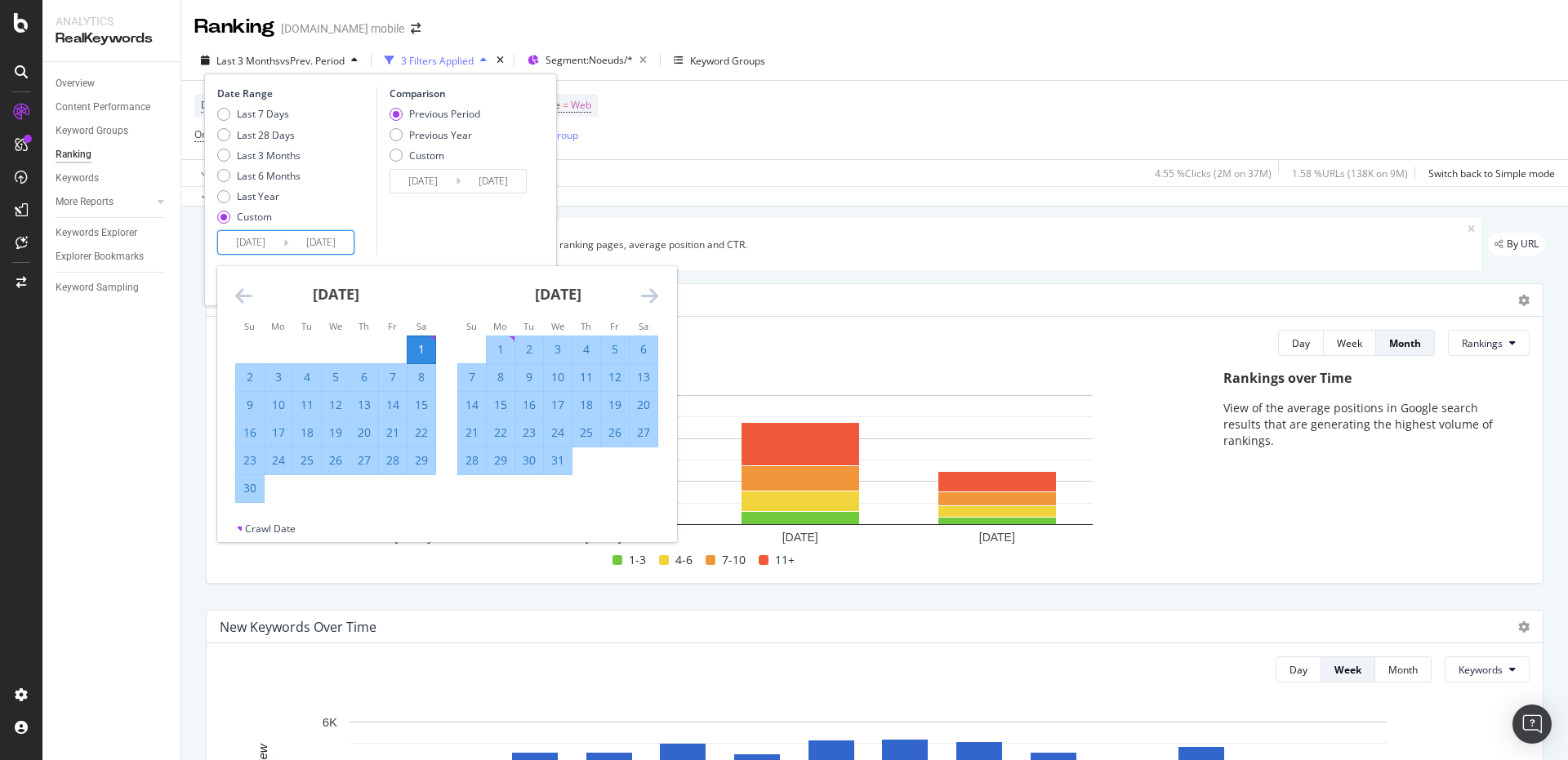
click at [653, 296] on icon "Move forward to switch to the next month." at bounding box center [650, 295] width 17 height 20
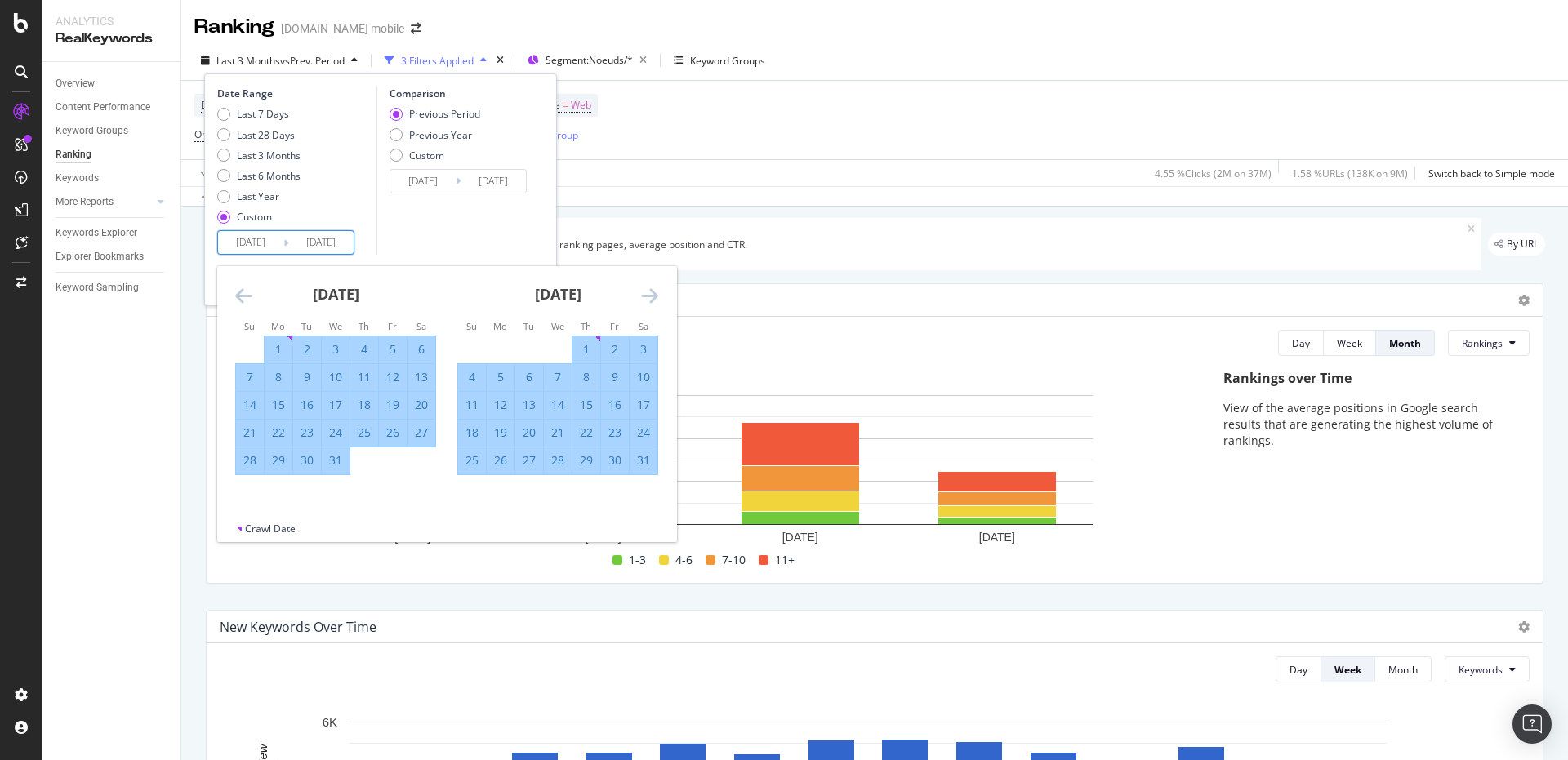
click at [653, 296] on icon "Move forward to switch to the next month." at bounding box center [650, 295] width 17 height 20
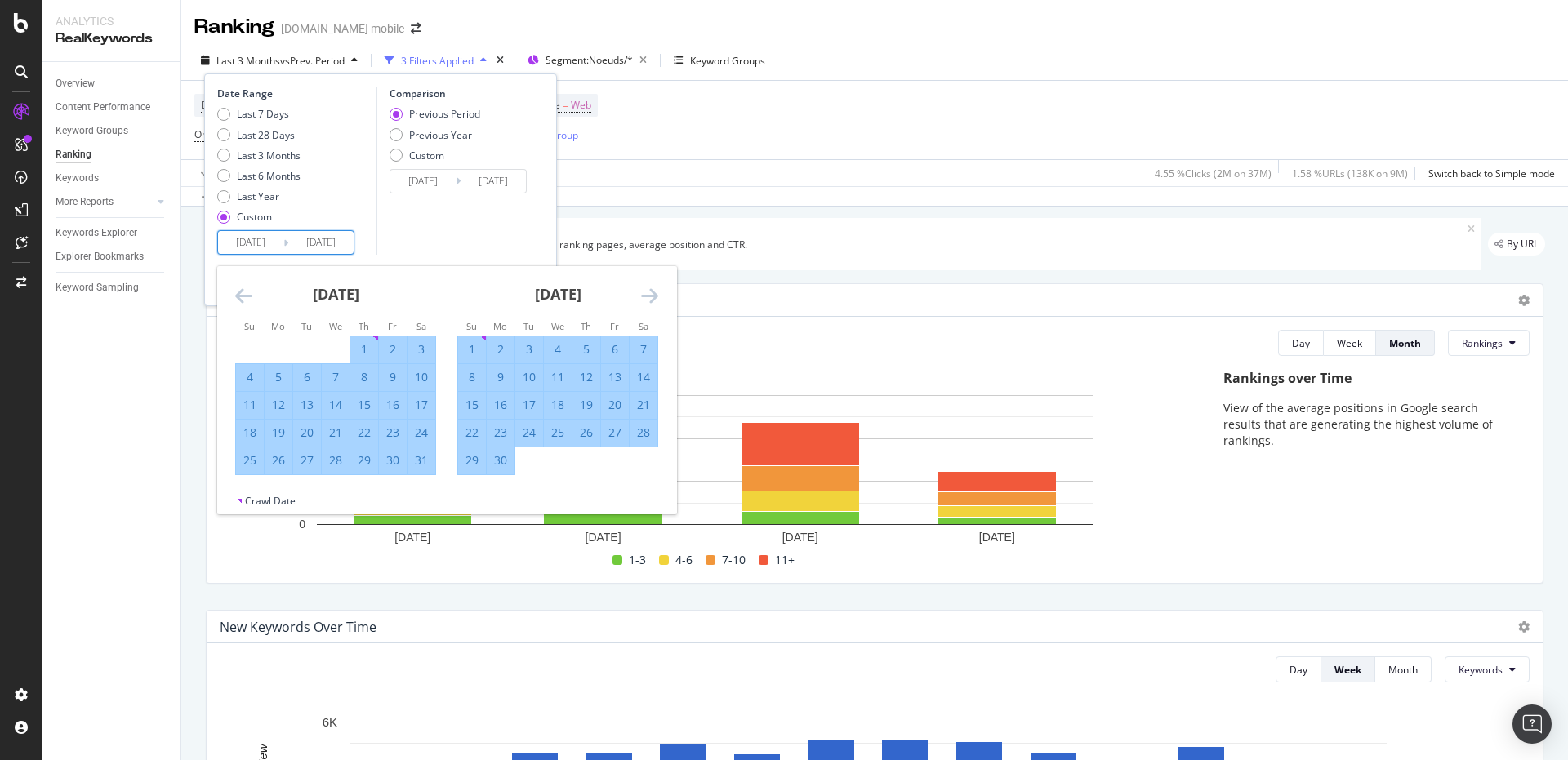
click at [422, 458] on div "31" at bounding box center [421, 459] width 27 height 16
type input "[DATE]"
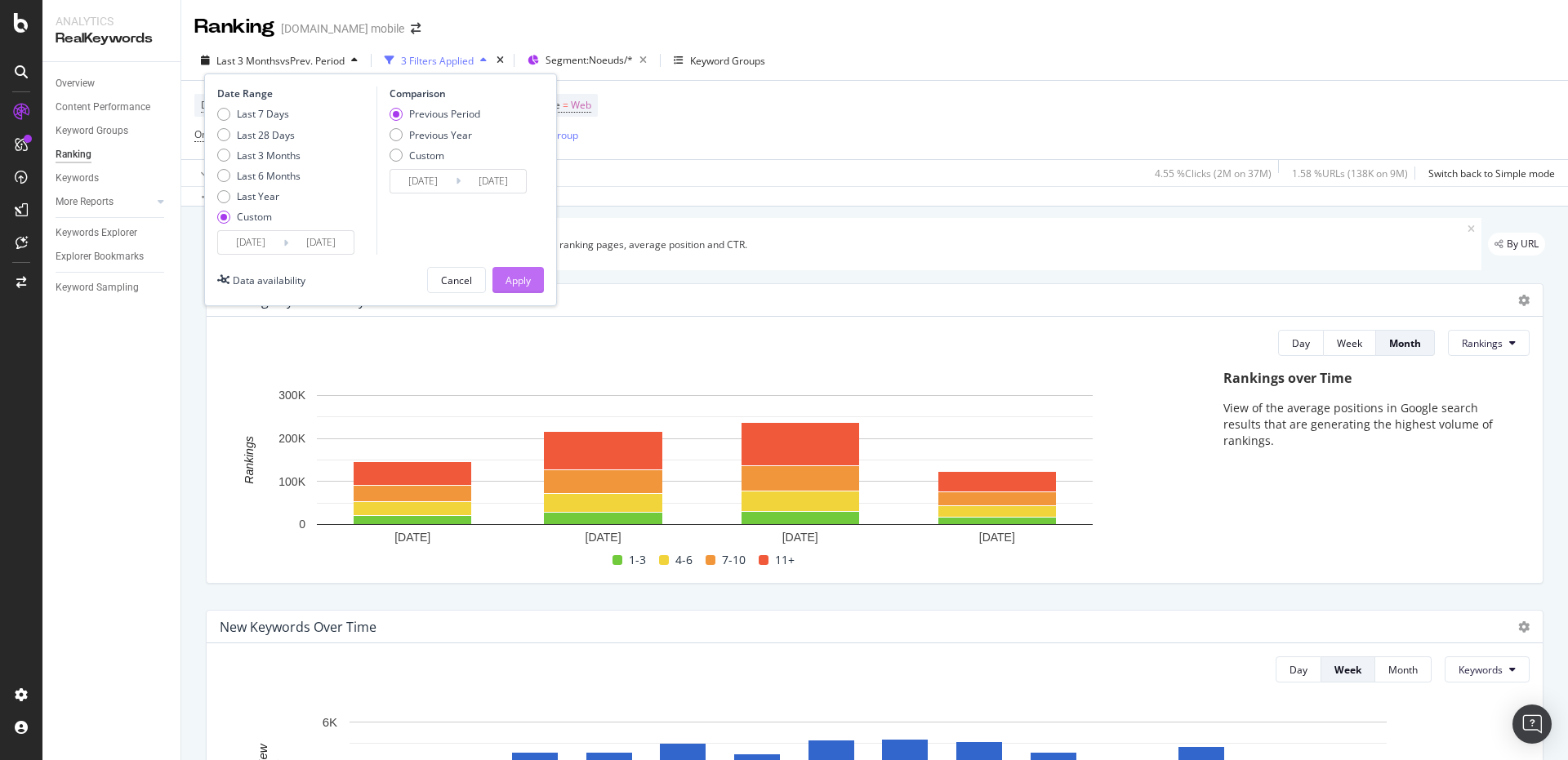
click at [512, 274] on div "Apply" at bounding box center [518, 280] width 26 height 14
